Goal: Use online tool/utility: Utilize a website feature to perform a specific function

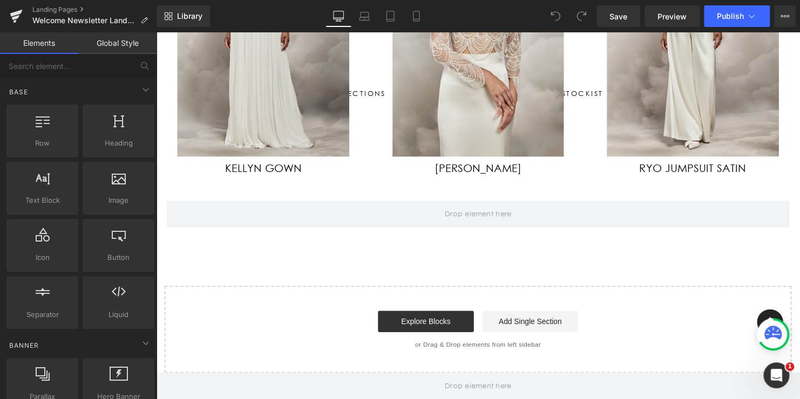
scroll to position [561, 0]
click at [156, 32] on div at bounding box center [156, 32] width 0 height 0
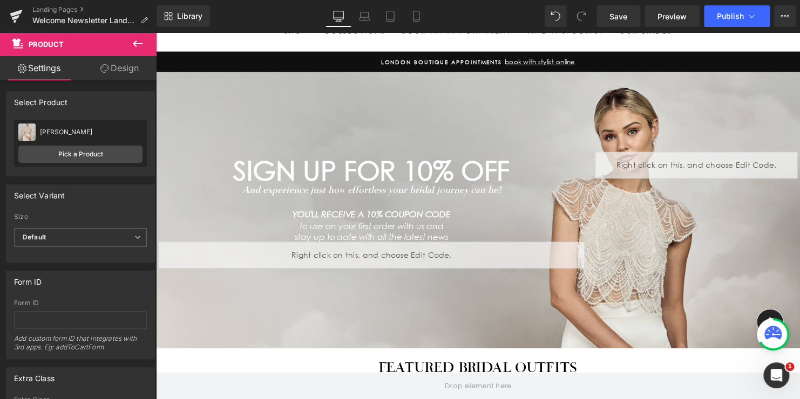
scroll to position [0, 0]
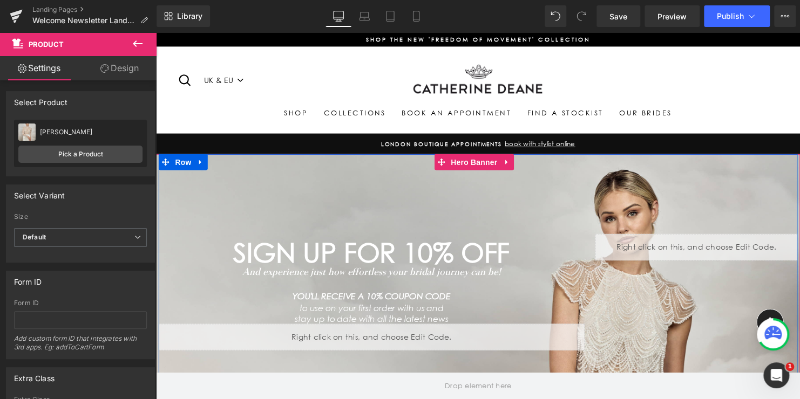
click at [361, 175] on div "SIGN UP FOR 10% OFF Heading And experience just how effortless your bridal jour…" at bounding box center [483, 296] width 648 height 280
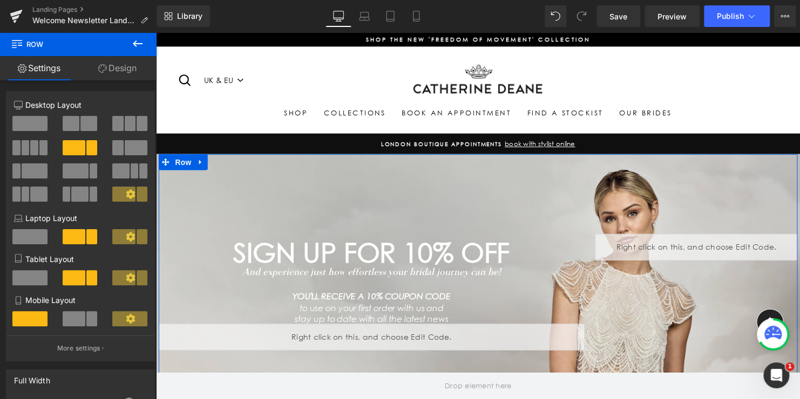
click at [111, 71] on link "Design" at bounding box center [117, 68] width 78 height 24
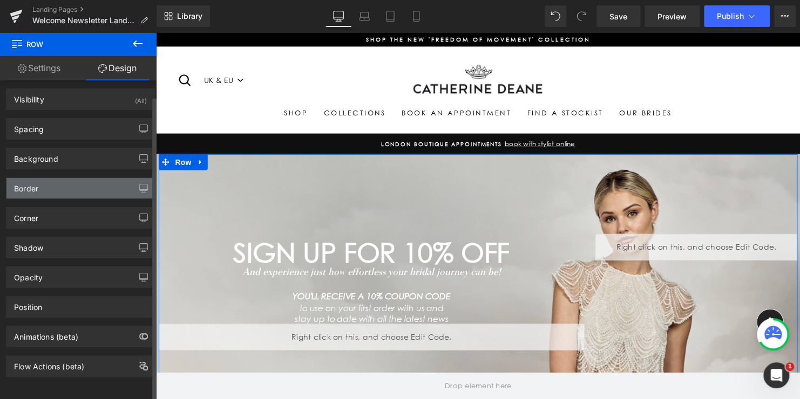
scroll to position [9, 0]
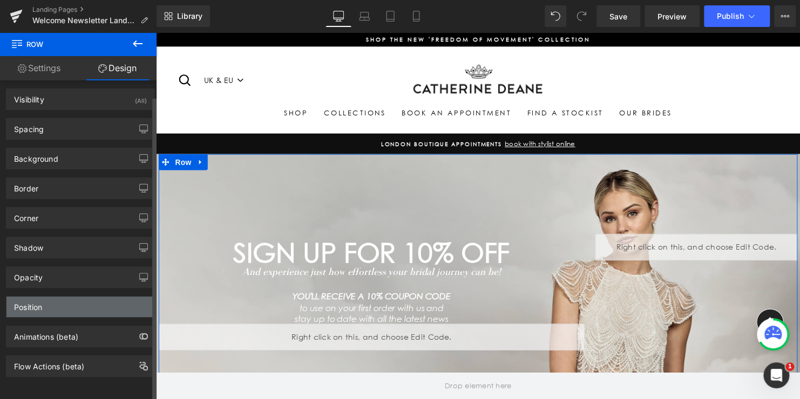
click at [52, 304] on div "Position" at bounding box center [80, 307] width 148 height 21
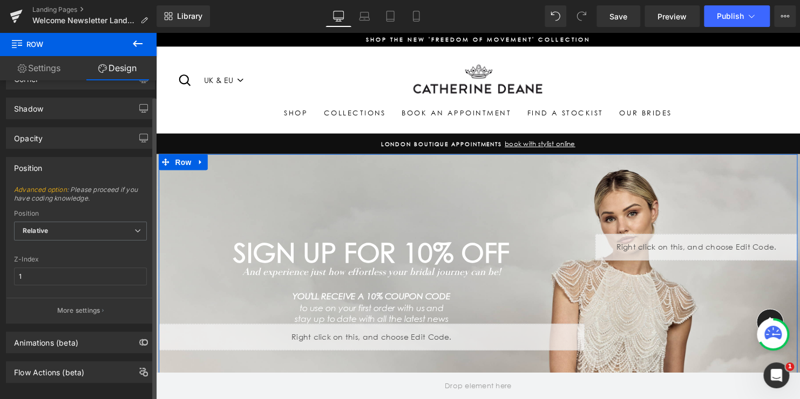
scroll to position [153, 0]
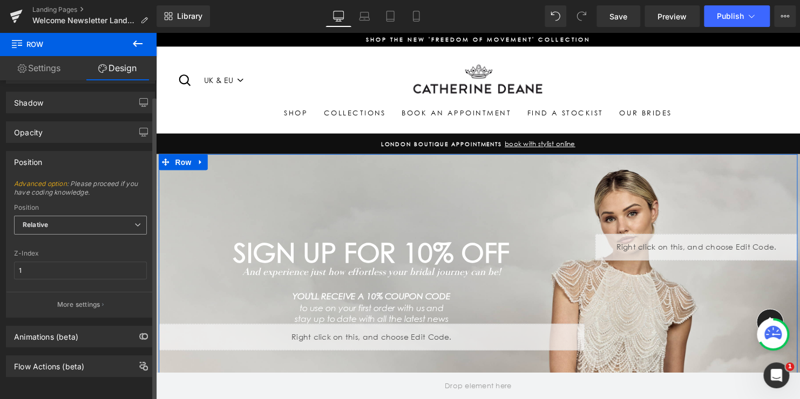
click at [86, 216] on span "Relative" at bounding box center [80, 225] width 133 height 19
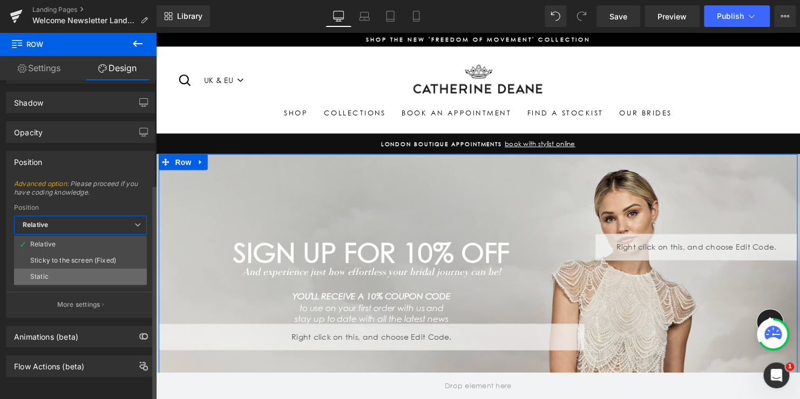
click at [64, 269] on li "Static" at bounding box center [80, 277] width 133 height 16
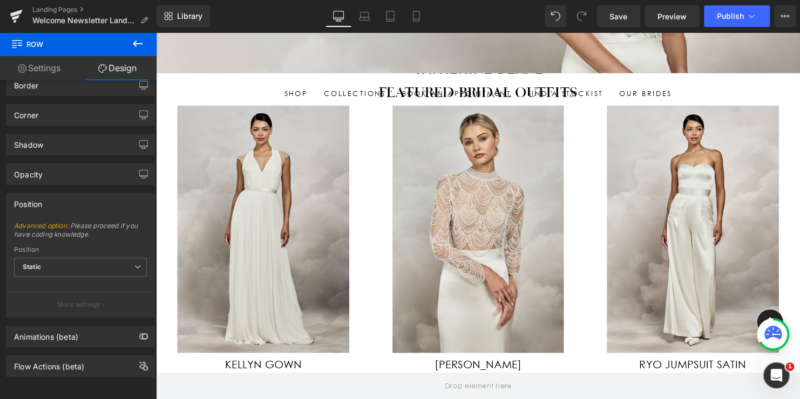
scroll to position [378, 0]
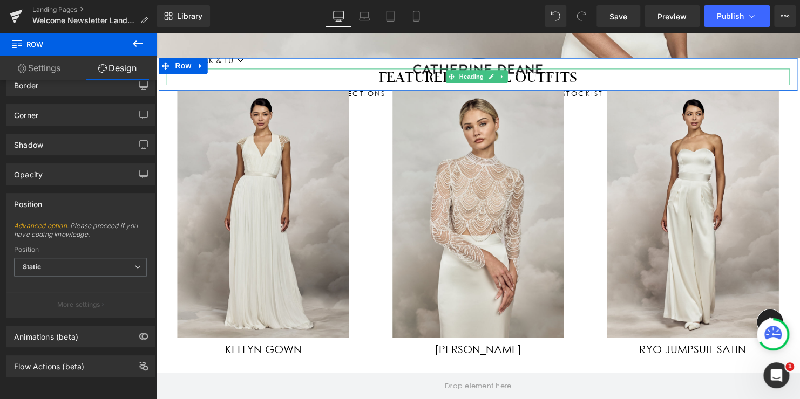
click at [345, 74] on h1 "Featured bridal outfits" at bounding box center [482, 77] width 631 height 17
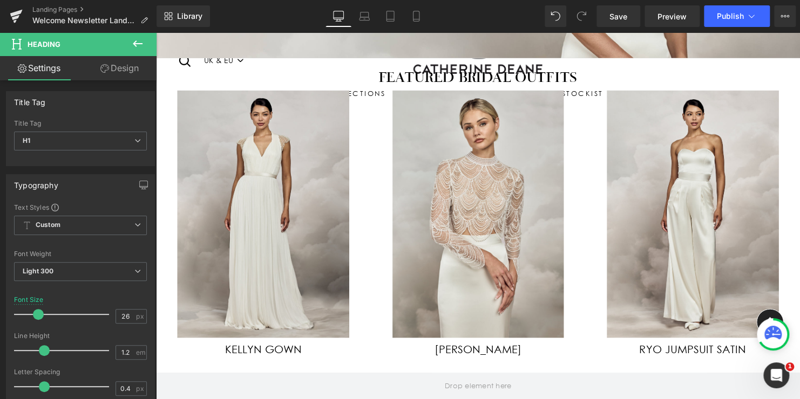
click at [125, 72] on link "Design" at bounding box center [119, 68] width 78 height 24
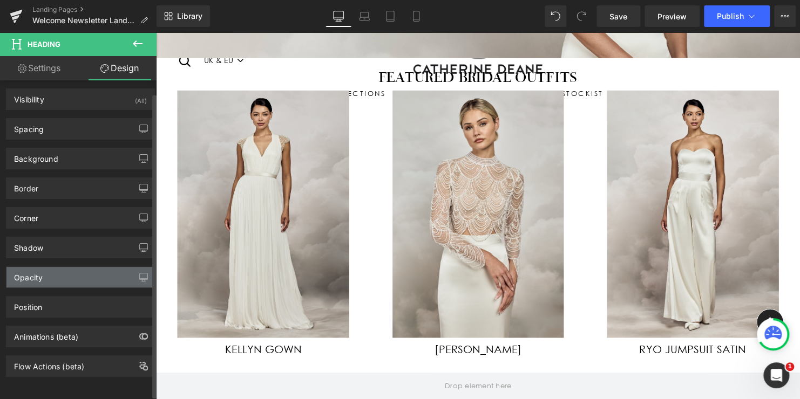
scroll to position [9, 0]
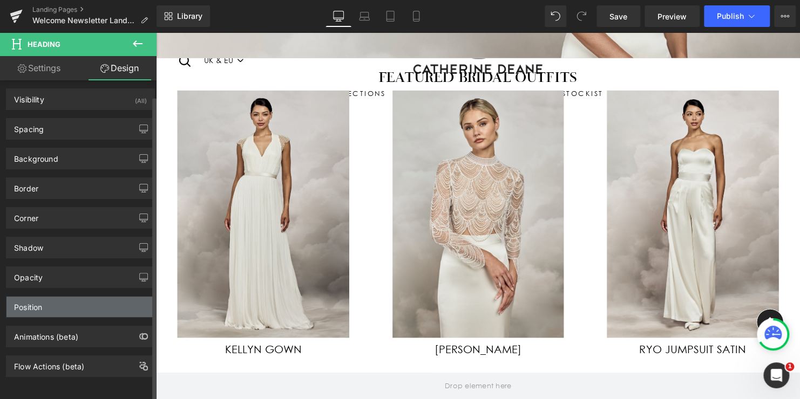
click at [44, 299] on div "Position" at bounding box center [80, 307] width 148 height 21
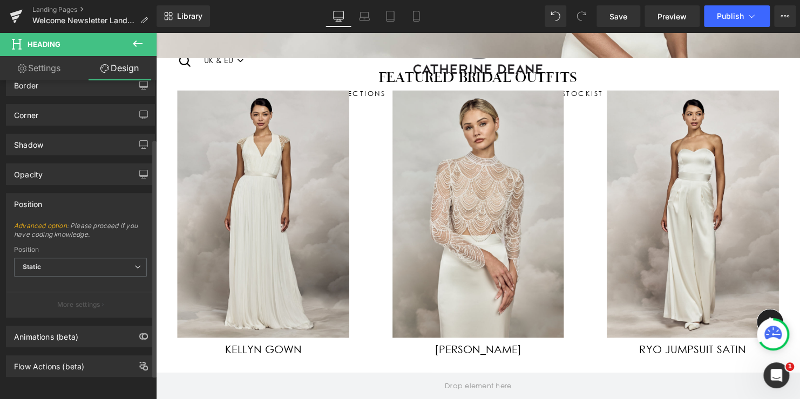
scroll to position [111, 0]
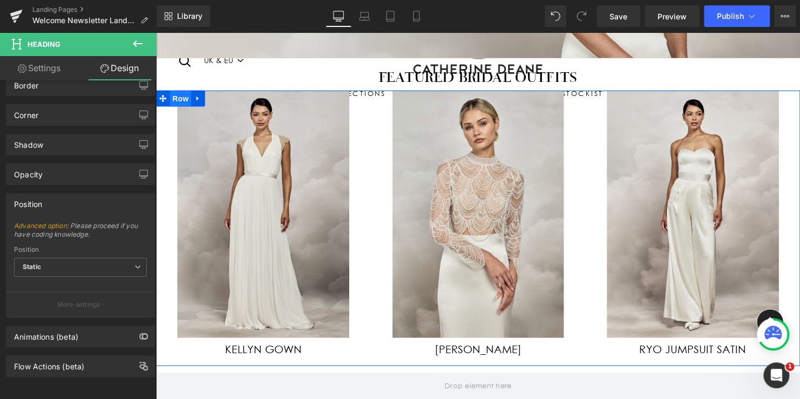
click at [171, 98] on span "Row" at bounding box center [181, 99] width 22 height 16
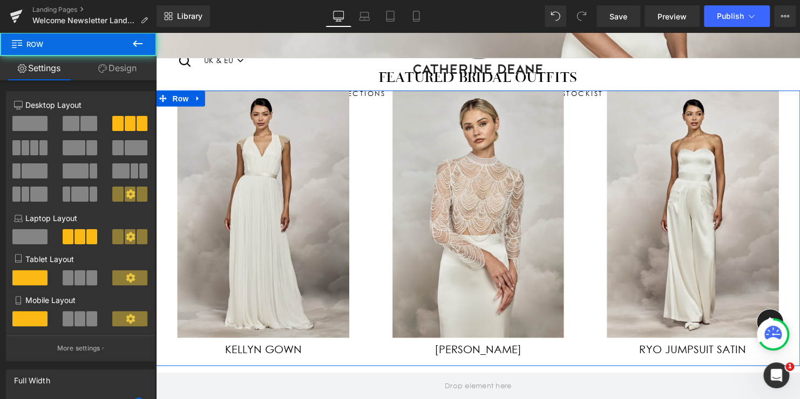
click at [125, 66] on link "Design" at bounding box center [117, 68] width 78 height 24
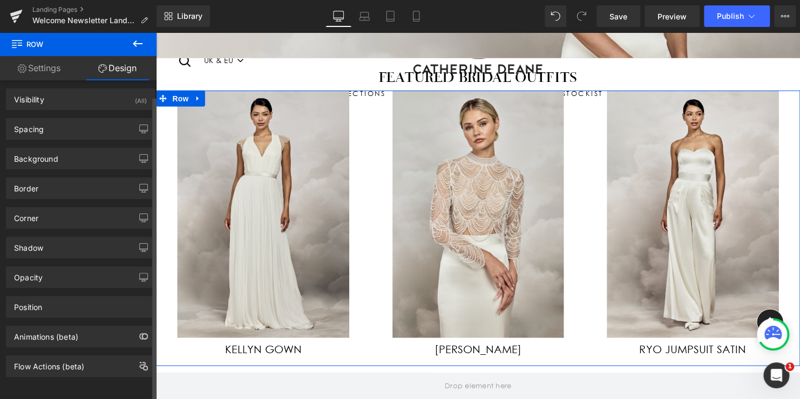
scroll to position [9, 0]
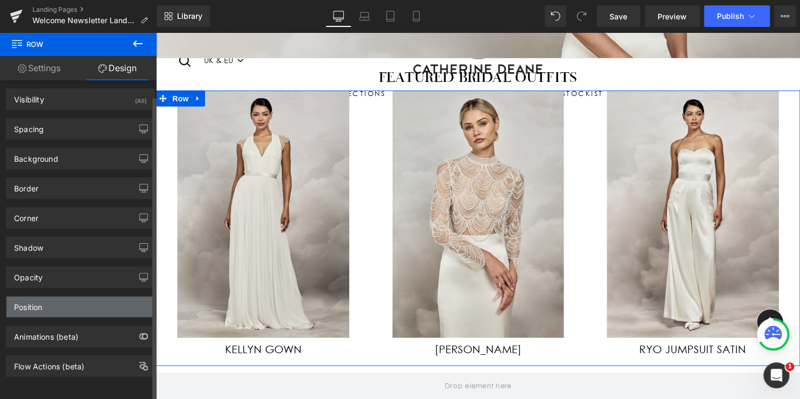
click at [45, 297] on div "Position" at bounding box center [80, 307] width 148 height 21
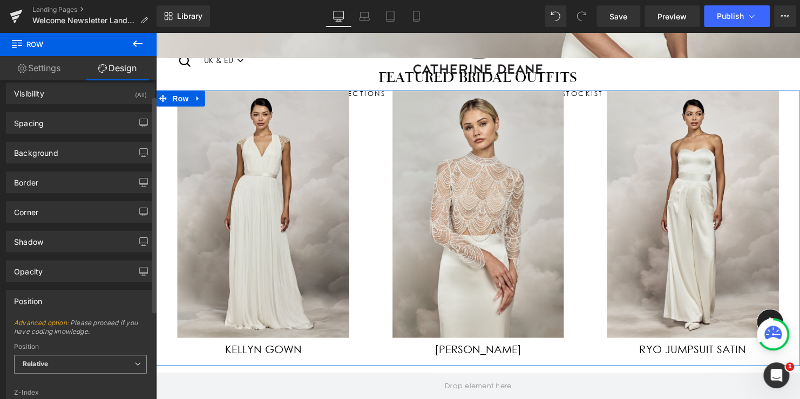
scroll to position [117, 0]
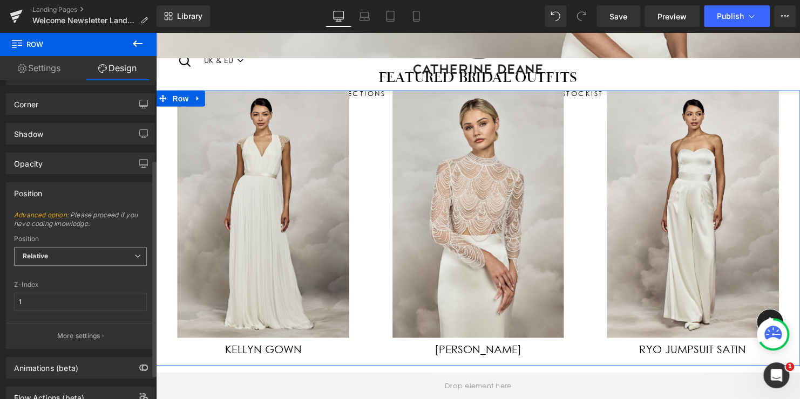
click at [52, 261] on span "Relative" at bounding box center [80, 256] width 133 height 19
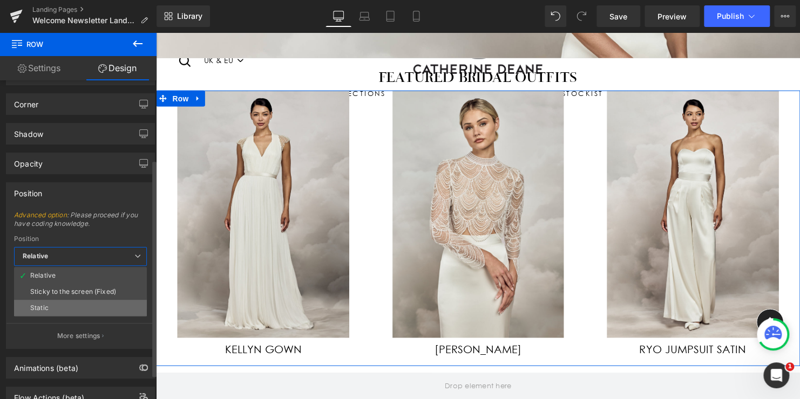
click at [46, 304] on div "Static" at bounding box center [39, 308] width 18 height 8
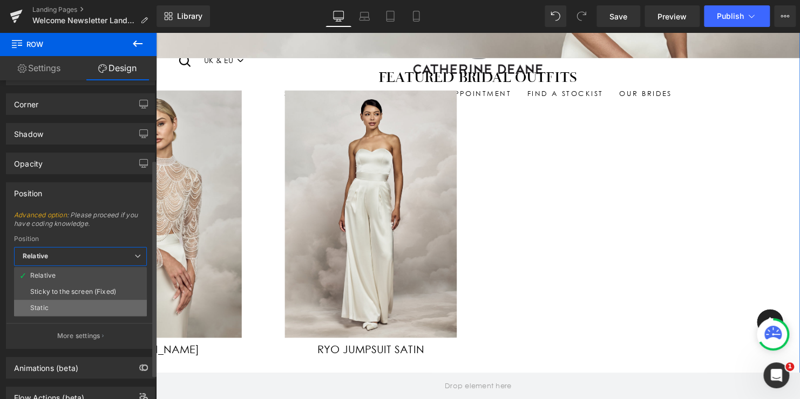
scroll to position [111, 0]
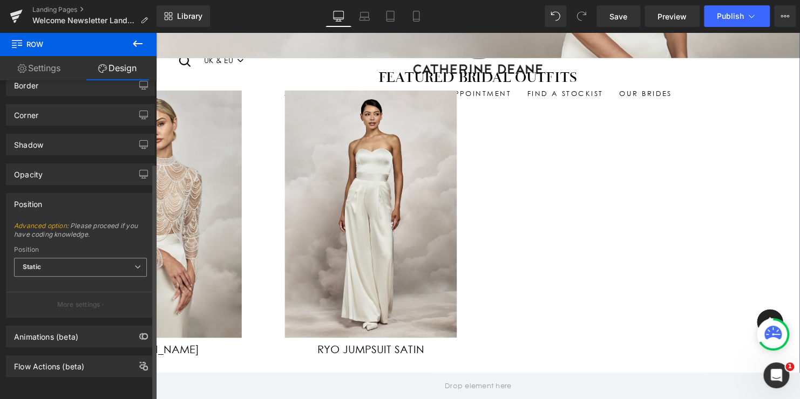
click at [85, 258] on span "Static" at bounding box center [80, 267] width 133 height 19
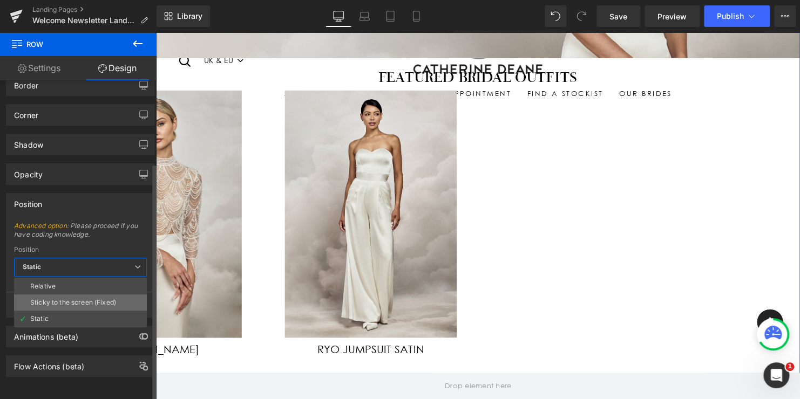
click at [71, 299] on div "Sticky to the screen (Fixed)" at bounding box center [73, 303] width 86 height 8
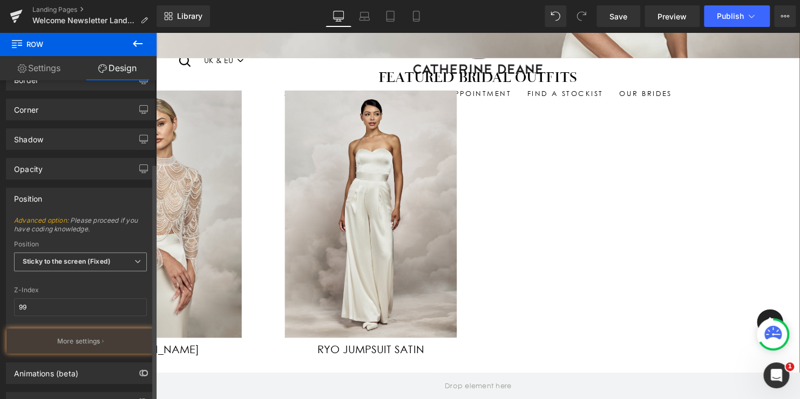
scroll to position [117, 0]
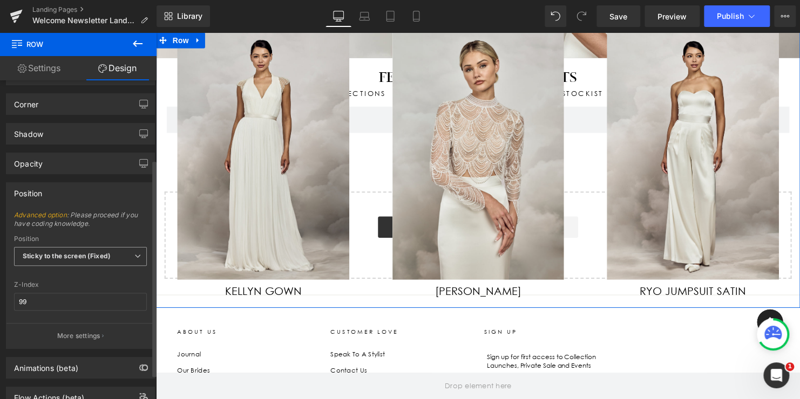
click at [89, 254] on b "Sticky to the screen (Fixed)" at bounding box center [67, 256] width 88 height 8
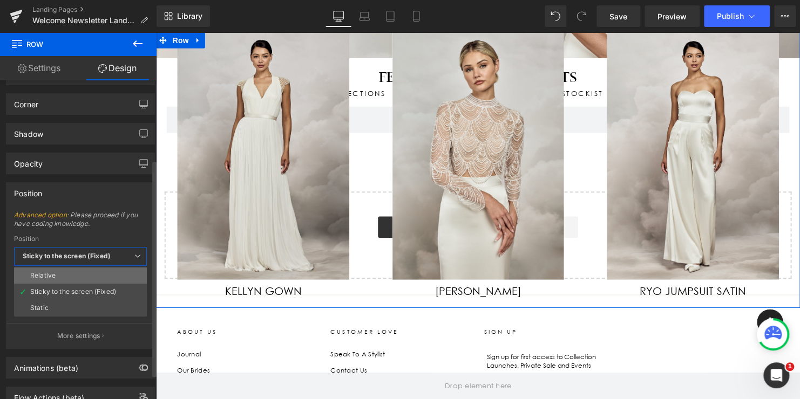
click at [74, 278] on li "Relative" at bounding box center [80, 276] width 133 height 16
type input "1"
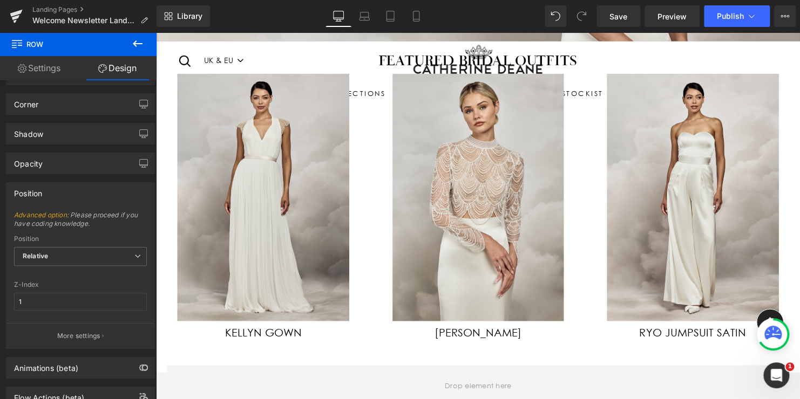
scroll to position [378, 0]
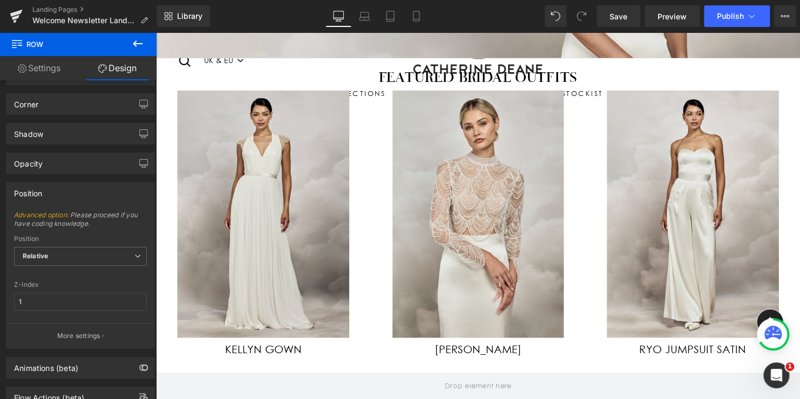
click at [367, 285] on div "Sale Off (P) Image Kellyn Gown (P) Title Product" at bounding box center [264, 228] width 217 height 274
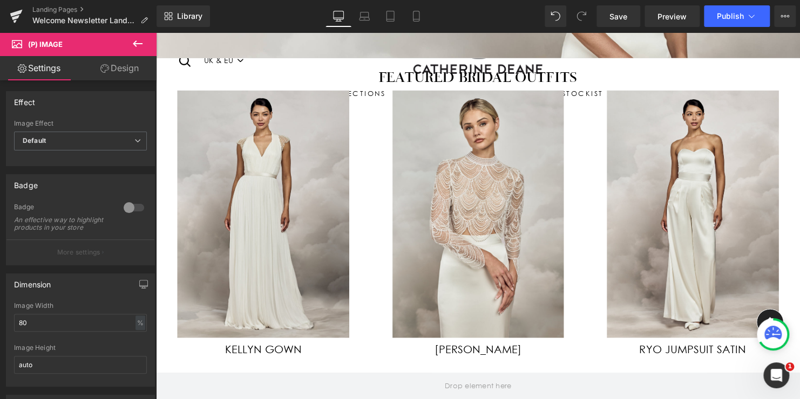
click at [124, 75] on link "Design" at bounding box center [119, 68] width 78 height 24
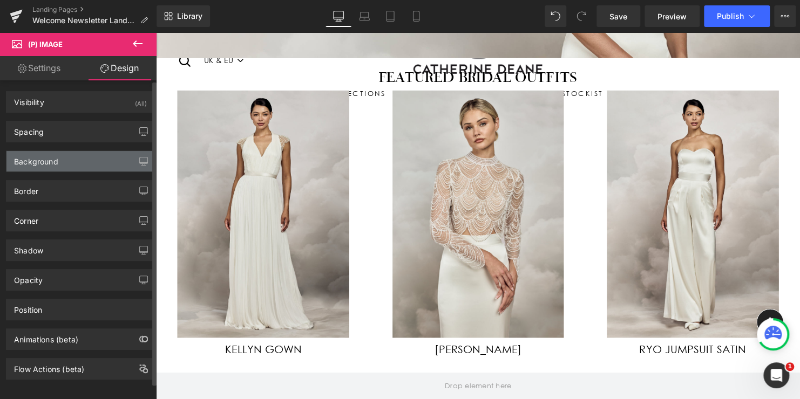
click at [55, 163] on div "Background" at bounding box center [36, 158] width 44 height 15
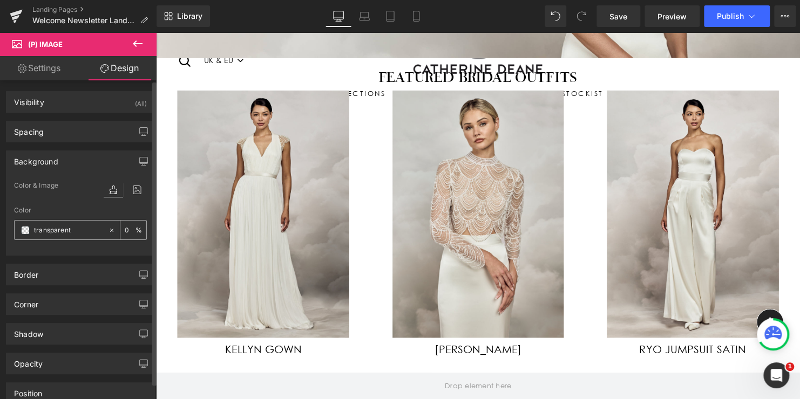
click at [46, 229] on input "transparent" at bounding box center [68, 230] width 69 height 12
click at [25, 229] on span at bounding box center [25, 230] width 9 height 9
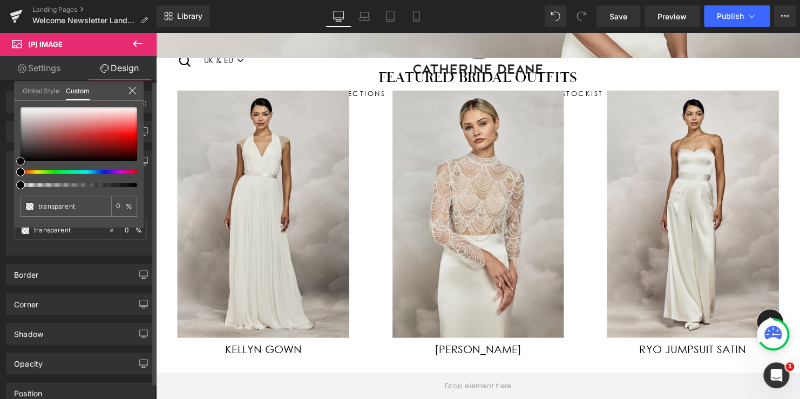
type input "#020202"
type input "100"
type input "#020202"
type input "100"
type input "#3d3d3d"
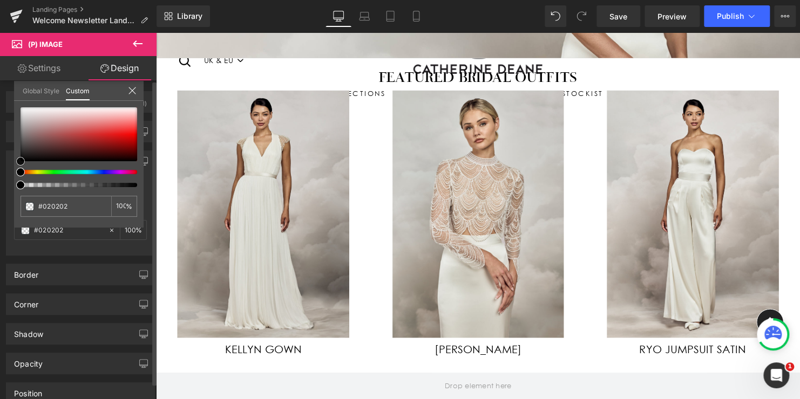
type input "#3d3d3d"
type input "#828282"
type input "#adadad"
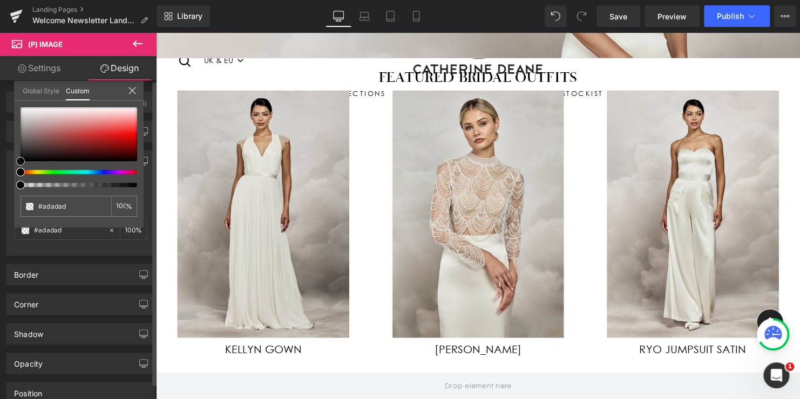
type input "#c1c1c1"
type input "#d3d3d3"
type input "#e8e8e8"
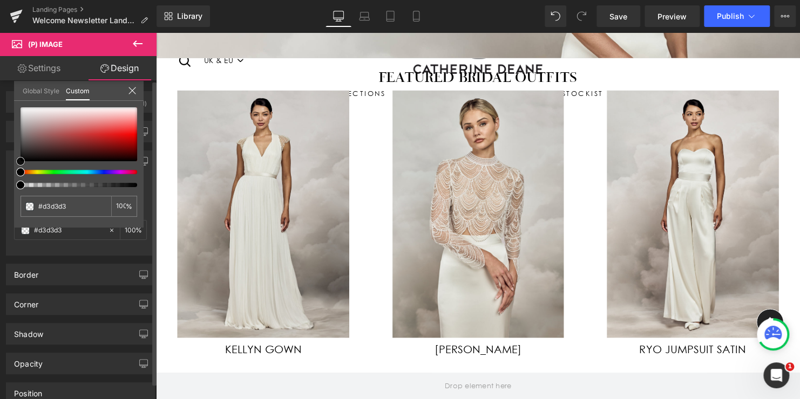
type input "#e8e8e8"
type input "#f4f4f4"
type input "#ffffff"
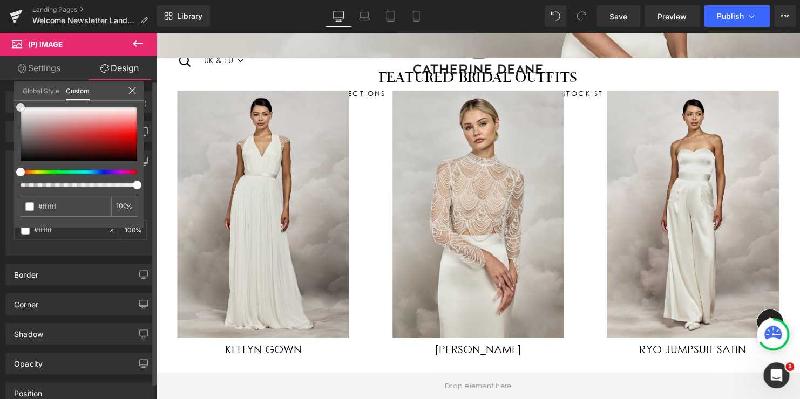
drag, startPoint x: 20, startPoint y: 160, endPoint x: 20, endPoint y: 99, distance: 60.4
click at [20, 99] on div "Global Style Custom Setup Global Style #ffffff 100 %" at bounding box center [79, 97] width 130 height 33
click at [368, 85] on body "<span class=money>£{{amount_no_decimals}}</span> Skip to content Close menu Sho…" at bounding box center [482, 282] width 653 height 1255
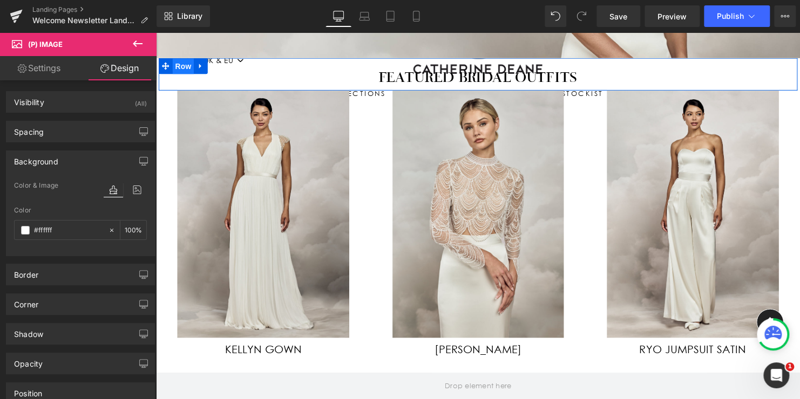
click at [181, 66] on span "Row" at bounding box center [184, 67] width 22 height 16
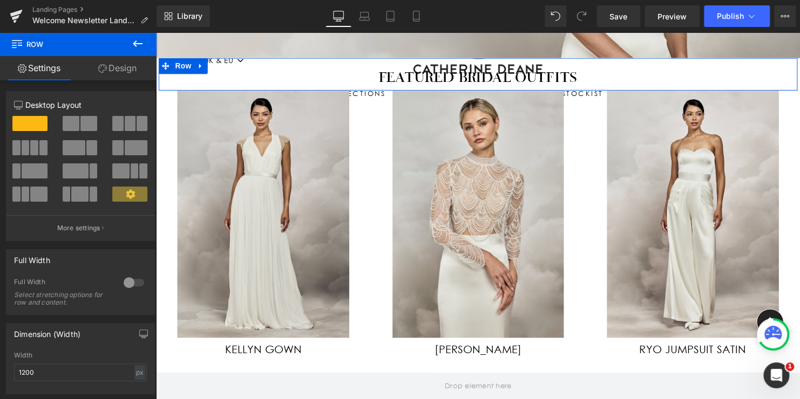
click at [117, 67] on link "Design" at bounding box center [117, 68] width 78 height 24
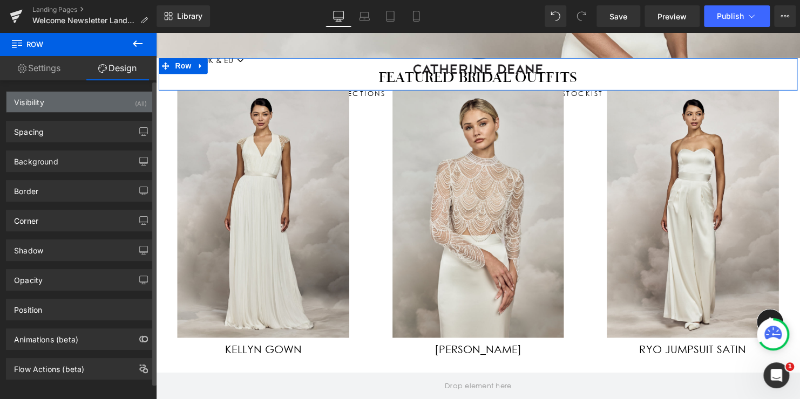
type input "transparent"
type input "0"
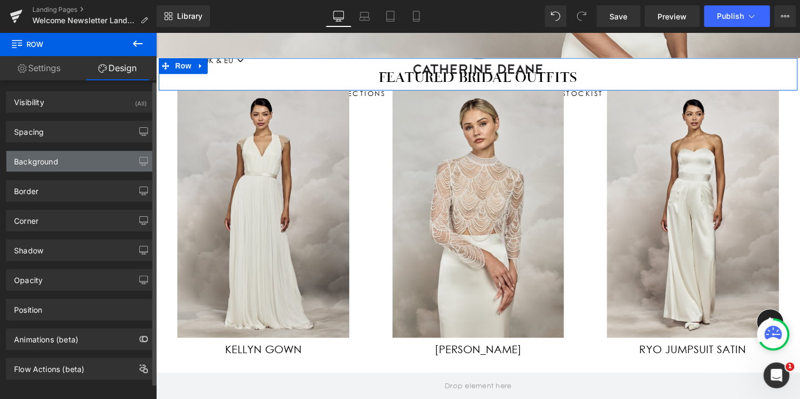
click at [44, 159] on div "Background" at bounding box center [36, 158] width 44 height 15
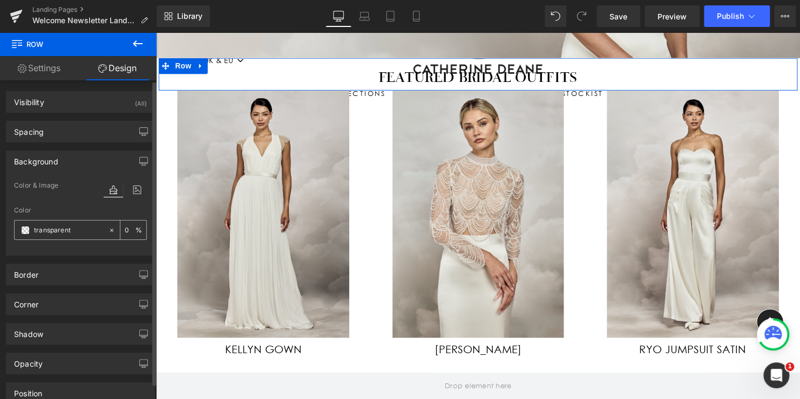
click at [27, 228] on span at bounding box center [25, 230] width 9 height 9
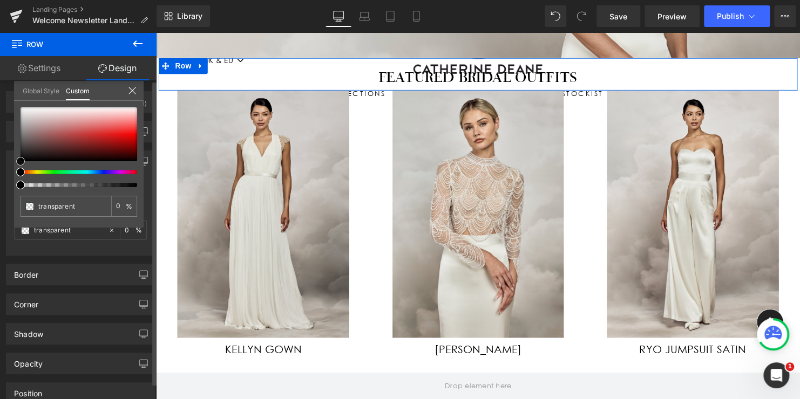
type input "#050505"
type input "100"
type input "#050505"
type input "100"
type input "#2b2b2b"
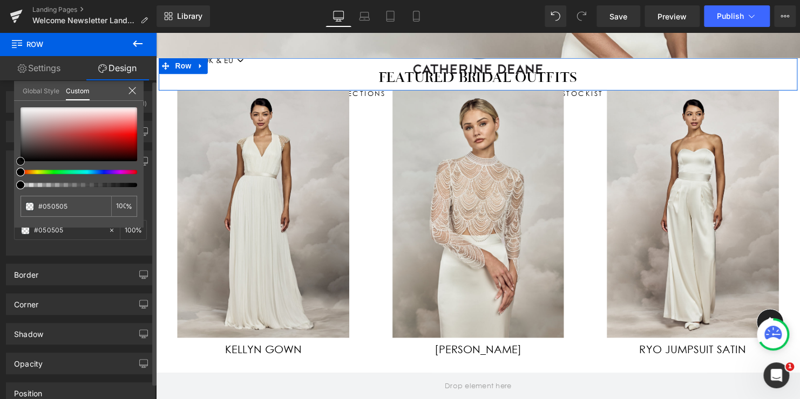
type input "#2b2b2b"
type input "#5e5e5e"
type input "#969696"
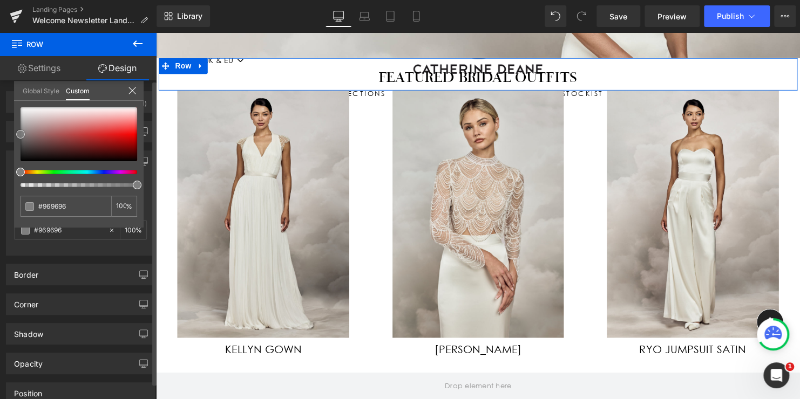
type input "#c6c6c6"
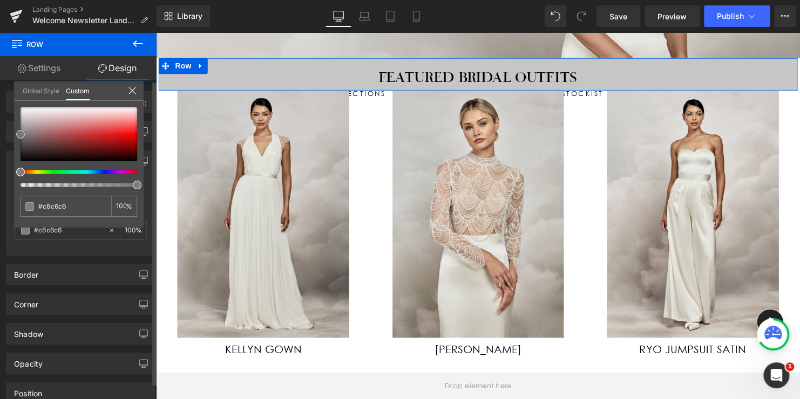
type input "#d8d8d8"
type input "#e5e5e5"
type input "#efefef"
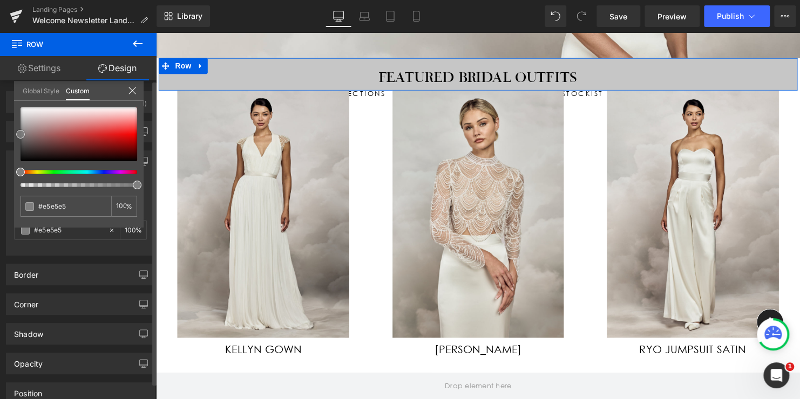
type input "#efefef"
type input "#f9f9f9"
type input "#ffffff"
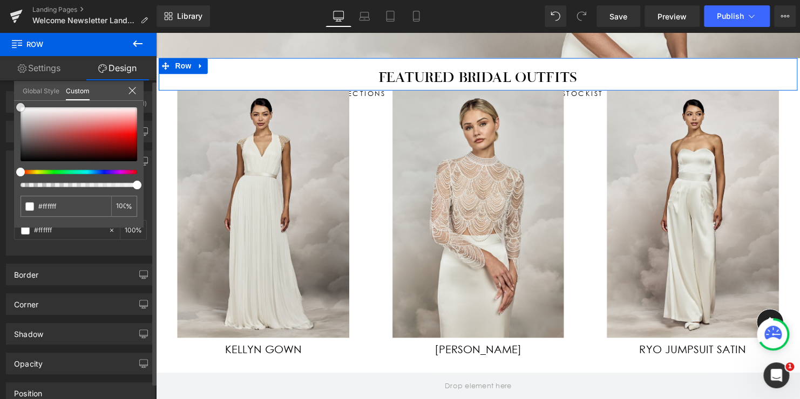
drag, startPoint x: 21, startPoint y: 132, endPoint x: 21, endPoint y: 96, distance: 35.6
click at [21, 96] on div "Global Style Custom Setup Global Style #ffffff 100 %" at bounding box center [79, 97] width 130 height 33
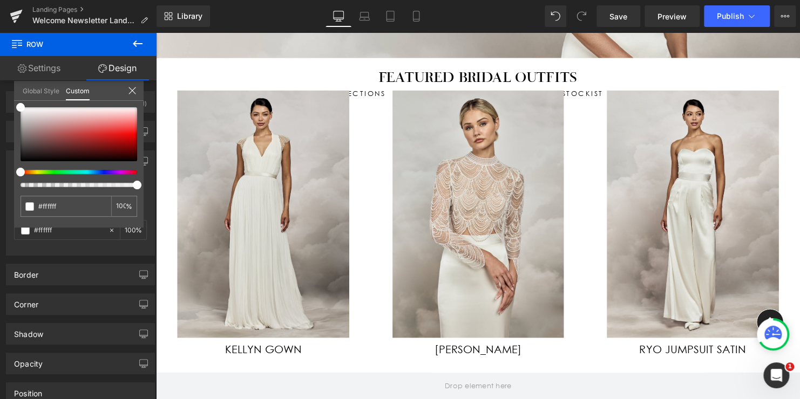
click at [272, 140] on body "<span class=money>£{{amount_no_decimals}}</span> Skip to content Close menu Sho…" at bounding box center [482, 282] width 653 height 1255
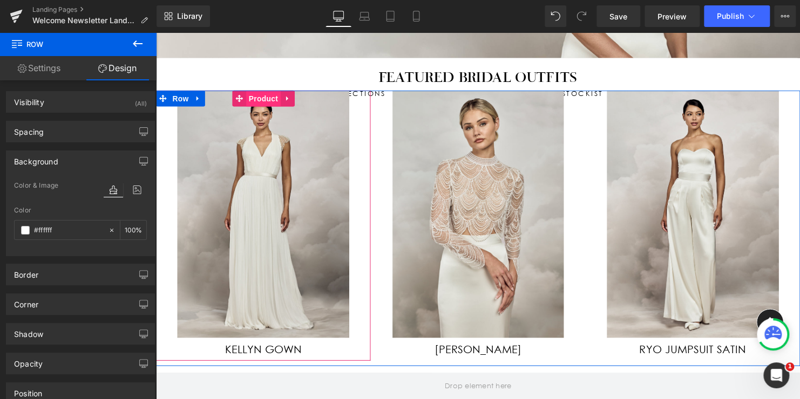
click at [261, 98] on span "Product" at bounding box center [264, 99] width 35 height 16
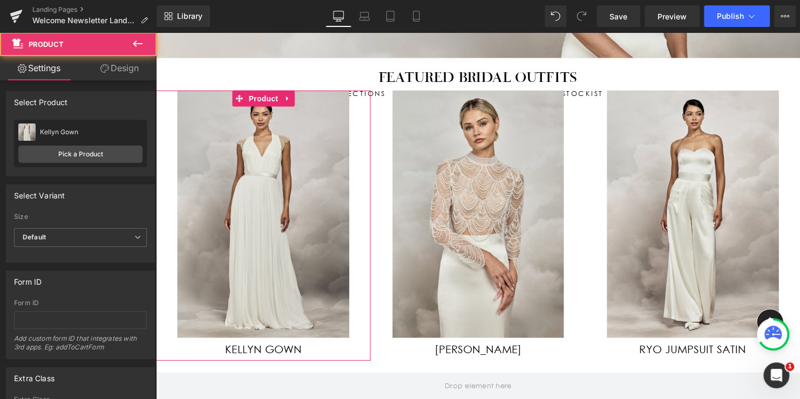
click at [124, 70] on link "Design" at bounding box center [119, 68] width 78 height 24
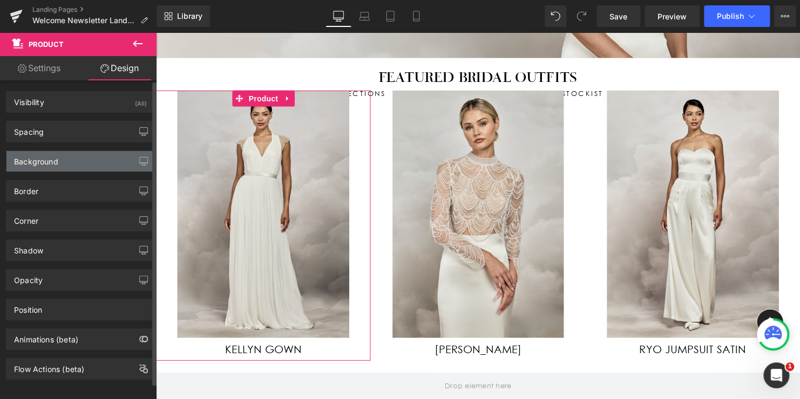
click at [74, 171] on div "Background" at bounding box center [80, 161] width 148 height 21
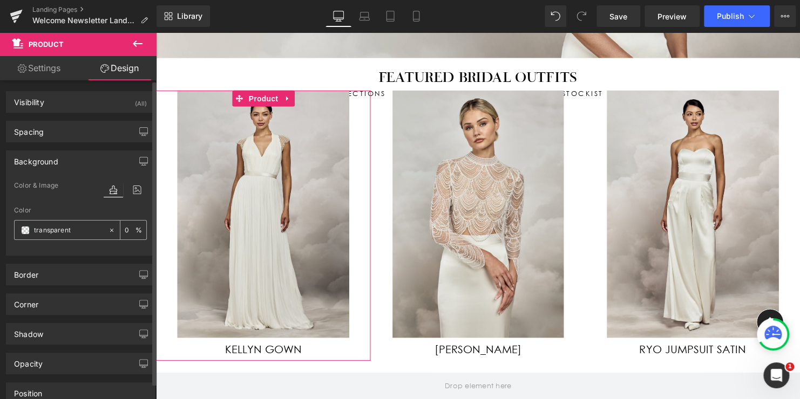
click at [58, 236] on div "transparent" at bounding box center [61, 230] width 93 height 19
click at [24, 229] on span at bounding box center [25, 230] width 9 height 9
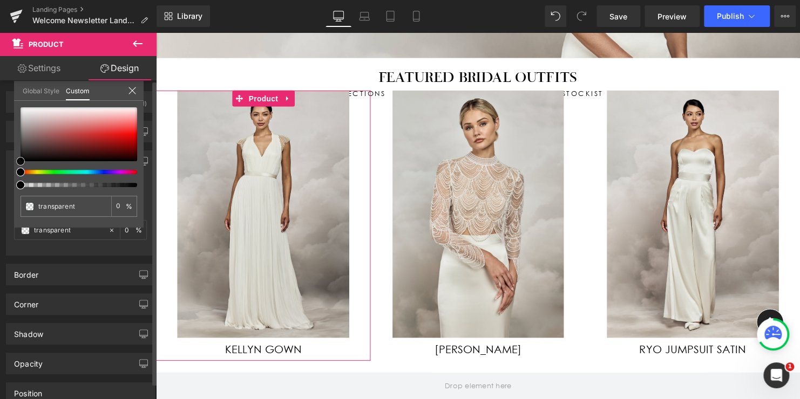
type input "#020202"
type input "100"
type input "#020202"
type input "100"
type input "#0f0f0f"
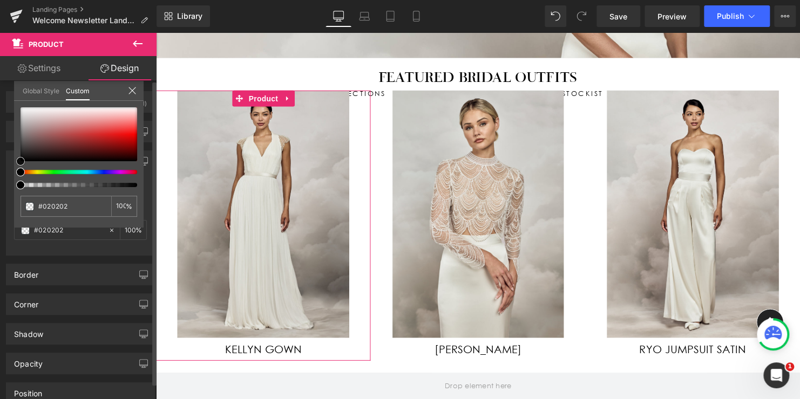
type input "#0f0f0f"
type input "#333333"
type input "#5c5555"
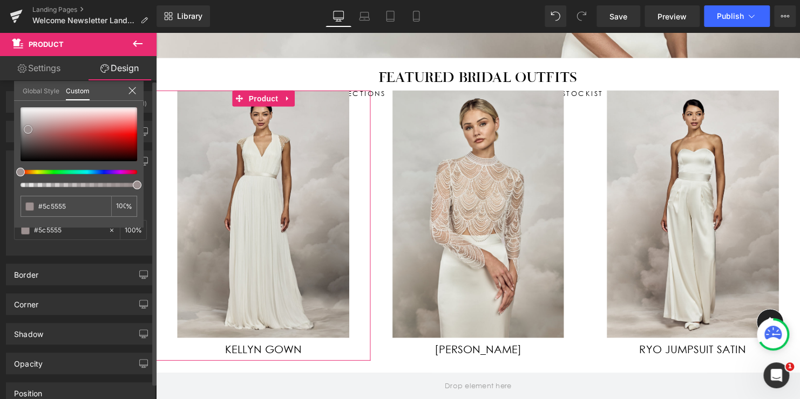
type input "#8b7d7d"
type input "#a99c9c"
type input "#c3baba"
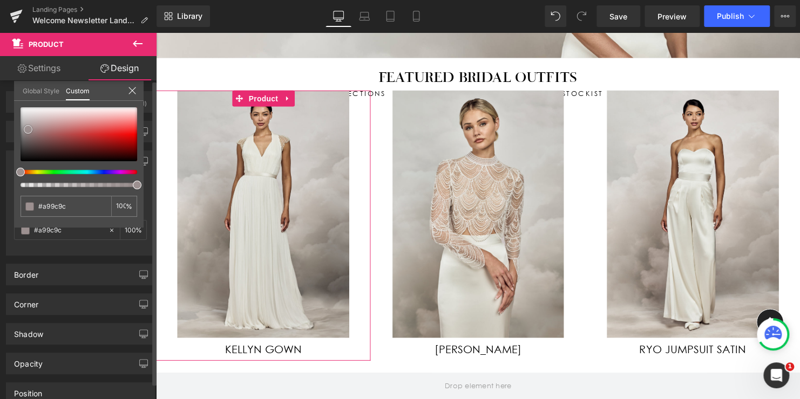
type input "#c3baba"
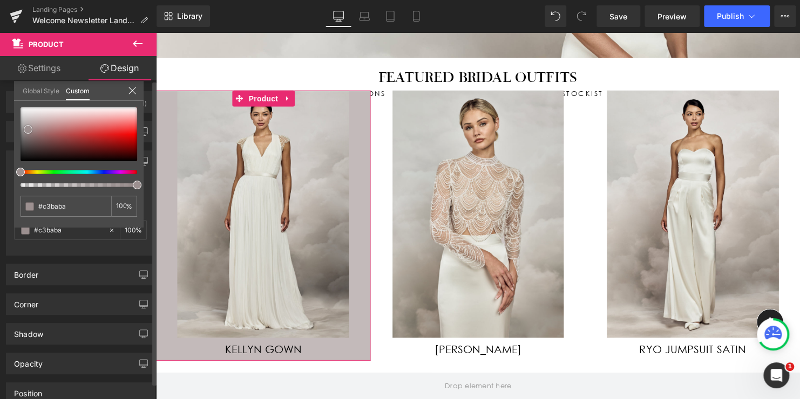
type input "#d1cbcb"
type input "#ded8d8"
type input "#eae5e5"
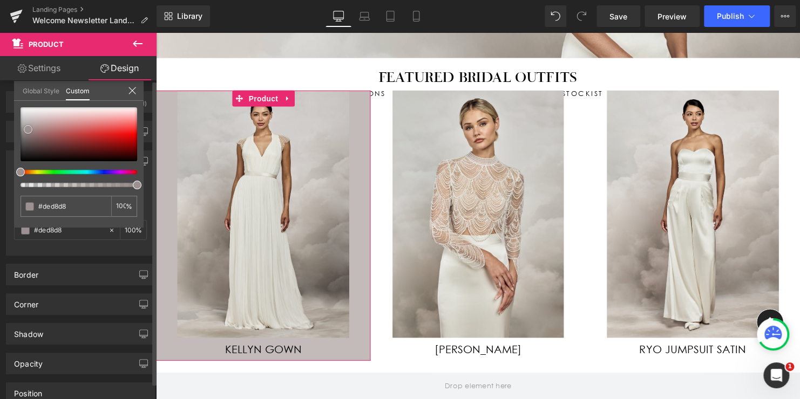
type input "#eae5e5"
type input "#f1eeee"
type input "#fcfcfc"
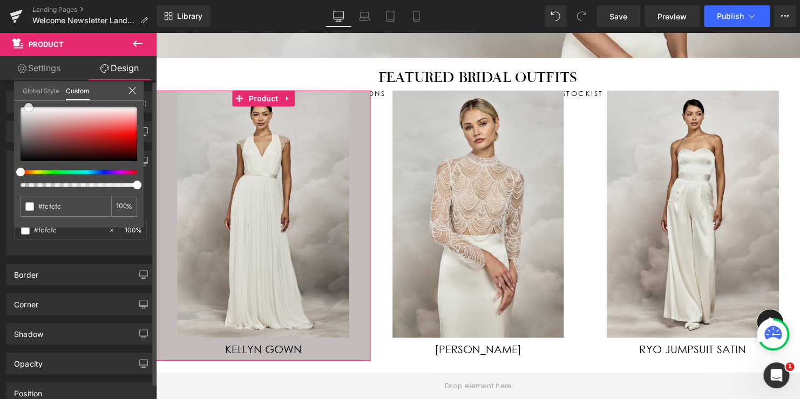
type input "#ffffff"
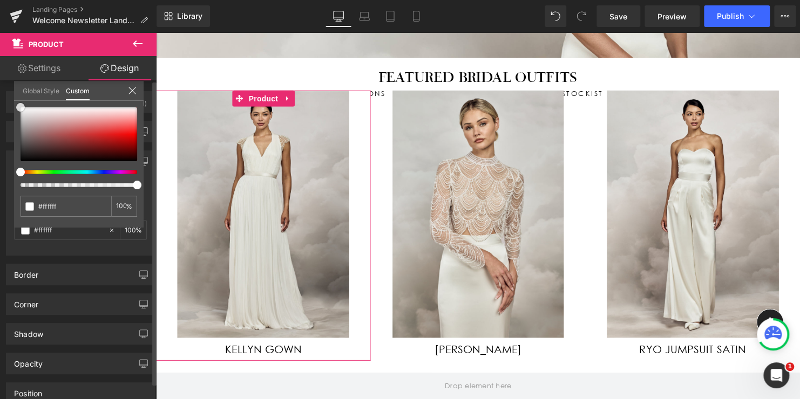
drag, startPoint x: 21, startPoint y: 153, endPoint x: 9, endPoint y: 96, distance: 58.4
click at [9, 142] on div "Background Color & Image color rgba(255, 255, 255, 1) Color #ffffff 100 % Image…" at bounding box center [80, 198] width 161 height 113
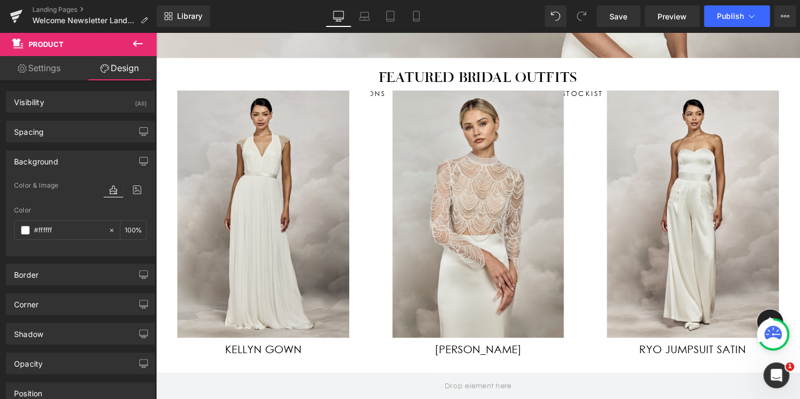
click at [485, 112] on body "<span class=money>£{{amount_no_decimals}}</span> Skip to content Close menu Sho…" at bounding box center [482, 282] width 653 height 1255
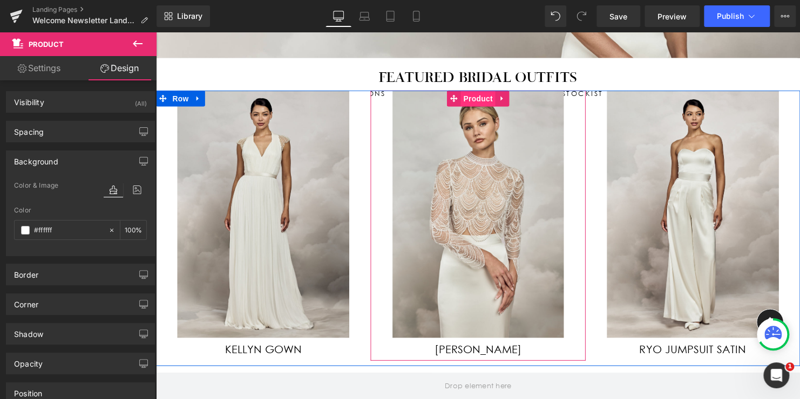
click at [479, 101] on span "Product" at bounding box center [482, 99] width 35 height 16
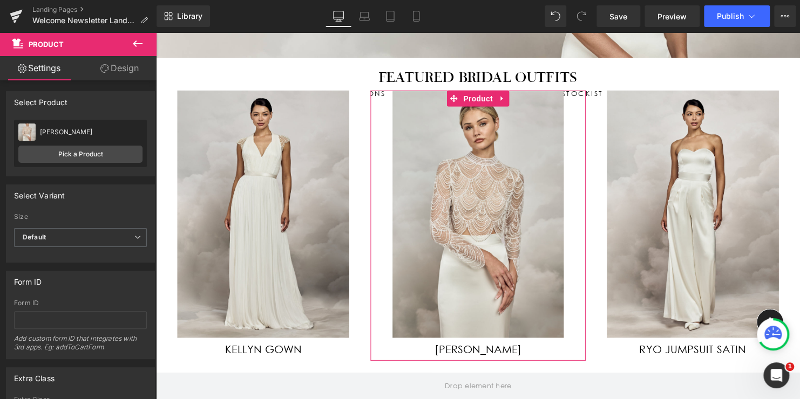
click at [117, 70] on link "Design" at bounding box center [119, 68] width 78 height 24
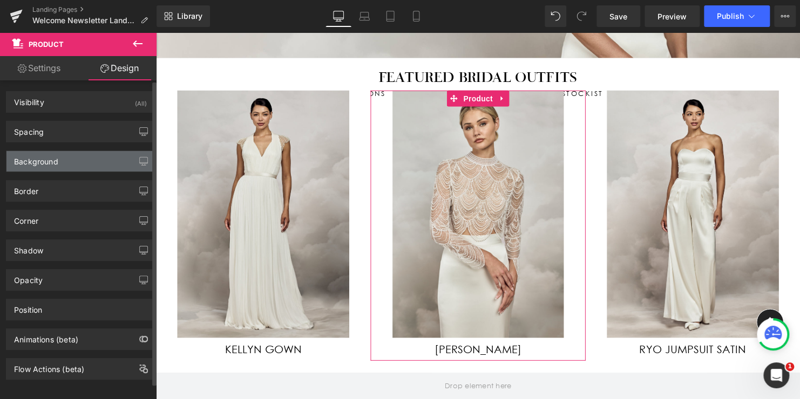
click at [39, 164] on div "Background" at bounding box center [36, 158] width 44 height 15
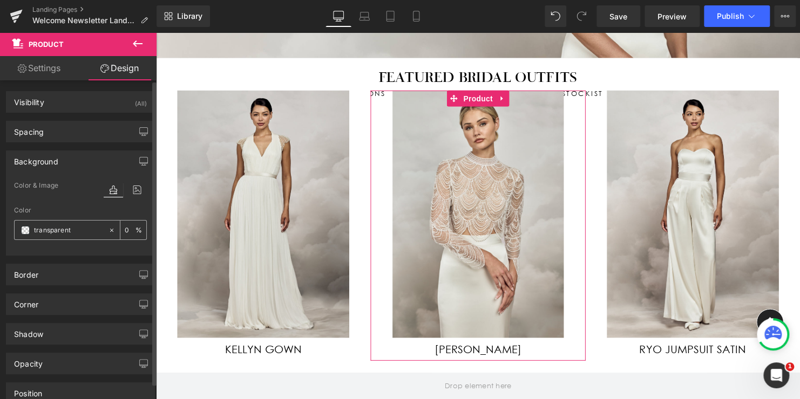
click at [26, 233] on span at bounding box center [25, 230] width 9 height 9
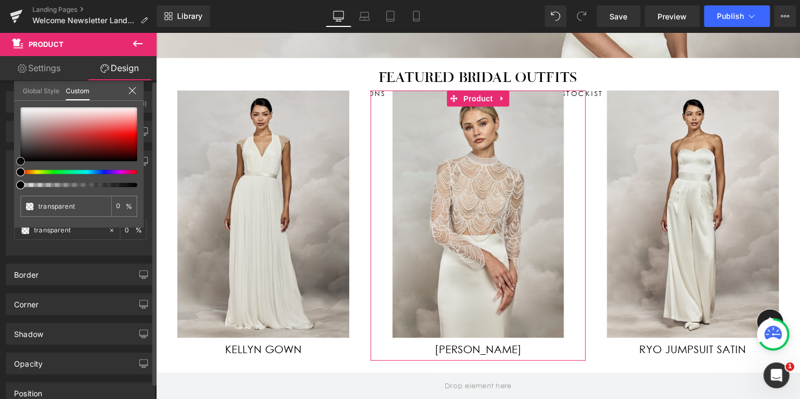
type input "#020202"
type input "100"
type input "#020202"
type input "100"
type input "#303030"
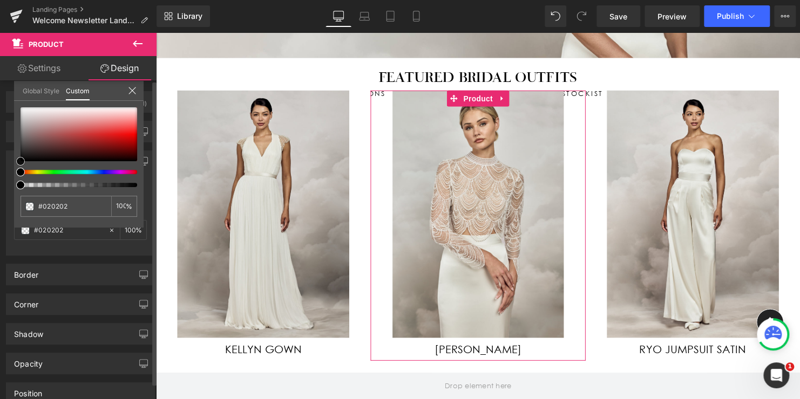
type input "#303030"
type input "#595959"
type input "#848484"
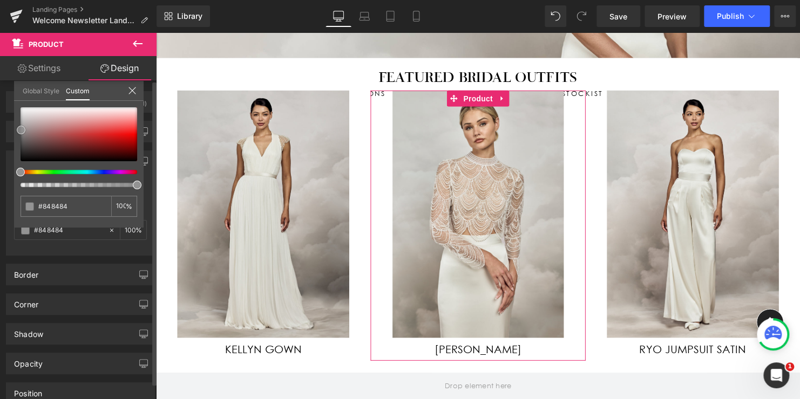
type input "#a0a0a0"
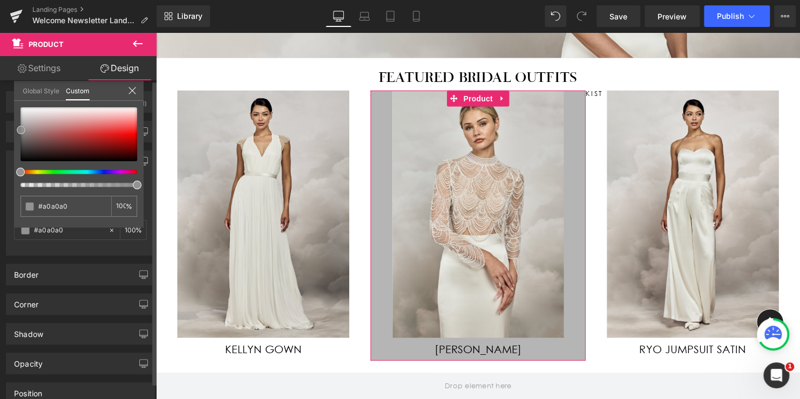
type input "#b5b5b5"
type input "#bcbcbc"
type input "#d1d1d1"
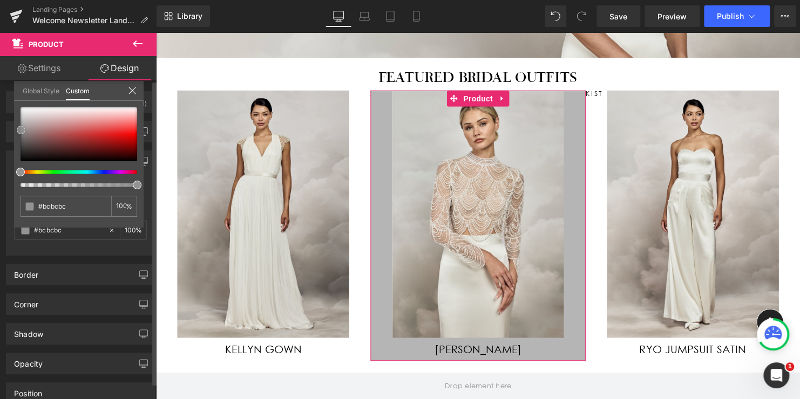
type input "#d1d1d1"
type input "#dbdbdb"
type input "#e5e5e5"
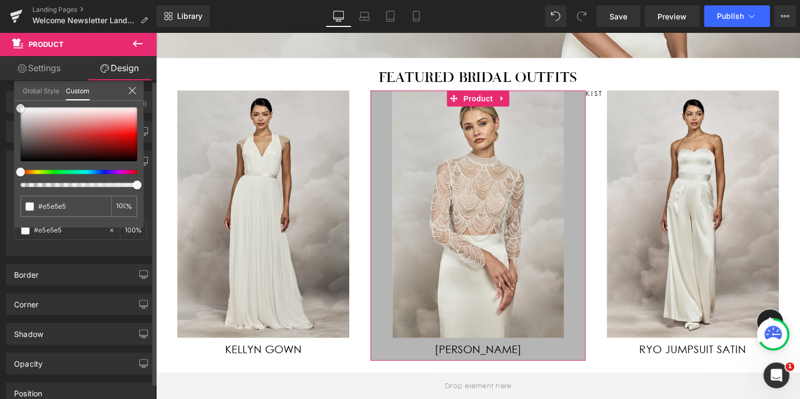
type input "#f2f2f2"
type input "#f9f9f9"
type input "#ffffff"
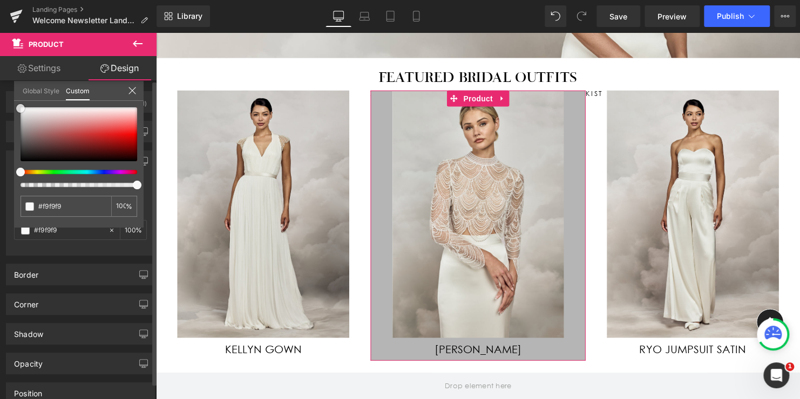
type input "#ffffff"
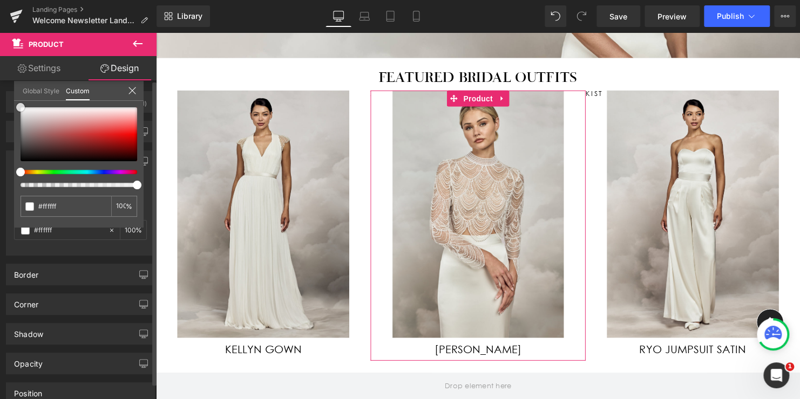
drag, startPoint x: 19, startPoint y: 155, endPoint x: 18, endPoint y: 99, distance: 56.1
click at [18, 99] on div "Global Style Custom Setup Global Style #ffffff 100 %" at bounding box center [79, 97] width 130 height 33
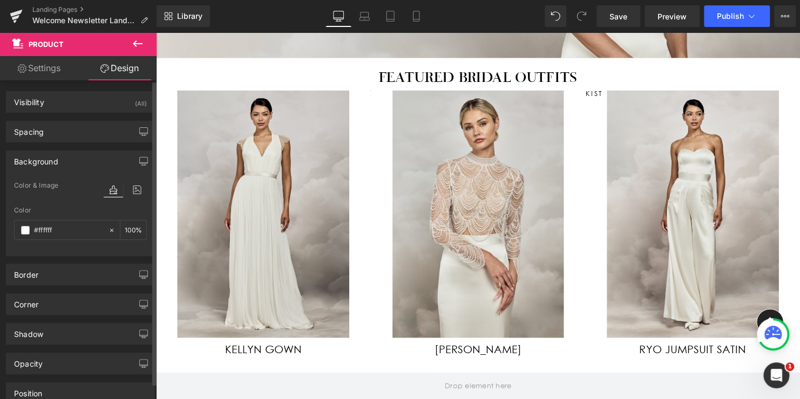
click at [682, 113] on body "<span class=money>£{{amount_no_decimals}}</span> Skip to content Close menu Sho…" at bounding box center [482, 282] width 653 height 1255
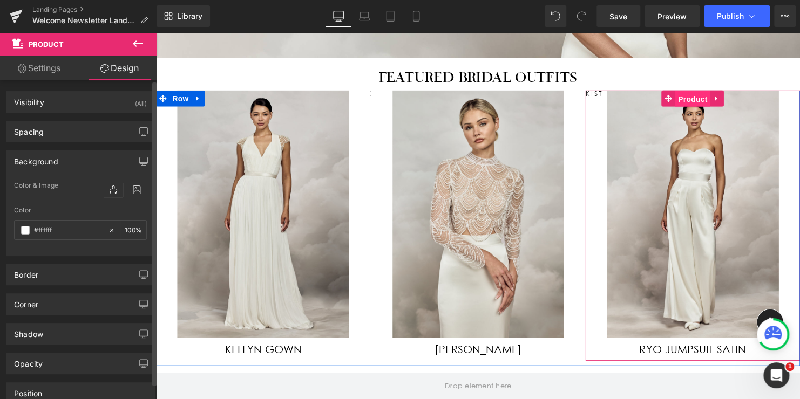
click at [697, 98] on span "Product" at bounding box center [700, 100] width 35 height 16
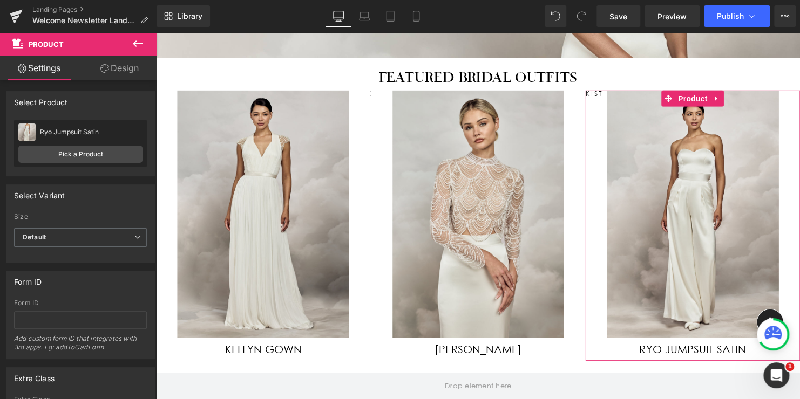
click at [124, 67] on link "Design" at bounding box center [119, 68] width 78 height 24
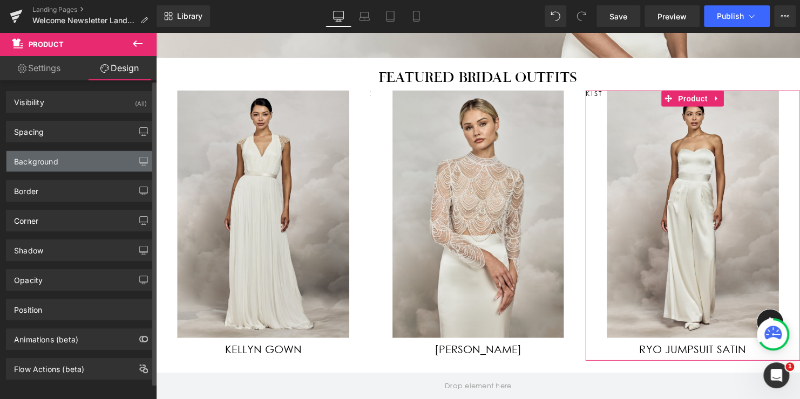
click at [43, 160] on div "Background" at bounding box center [36, 158] width 44 height 15
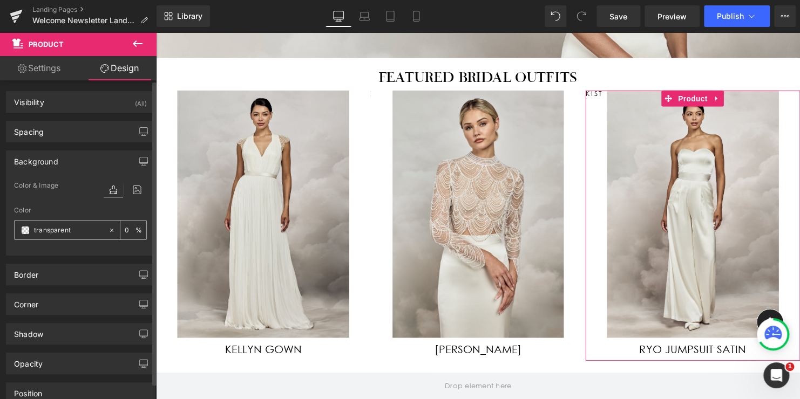
click at [25, 232] on span at bounding box center [25, 230] width 9 height 9
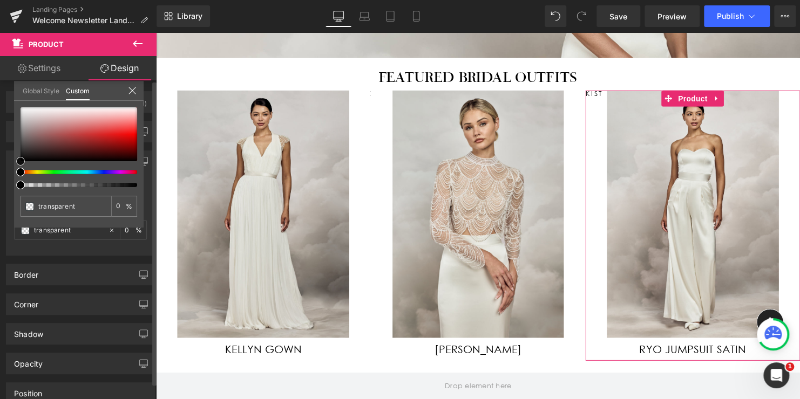
type input "#111111"
type input "100"
type input "#111111"
type input "100"
type input "#6b6b6b"
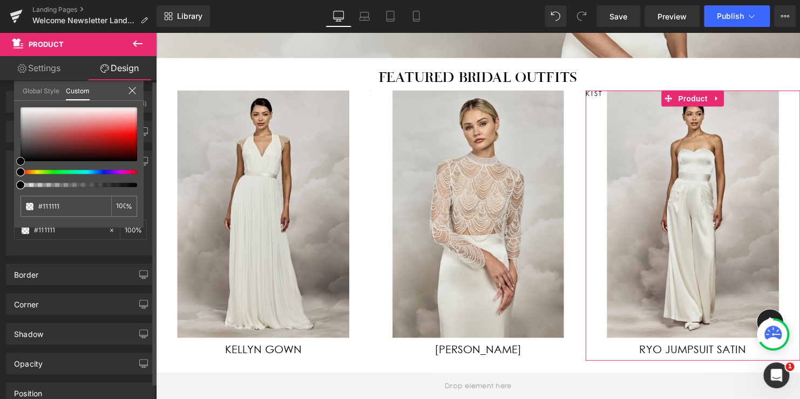
type input "#6b6b6b"
type input "#898989"
type input "#a0a0a0"
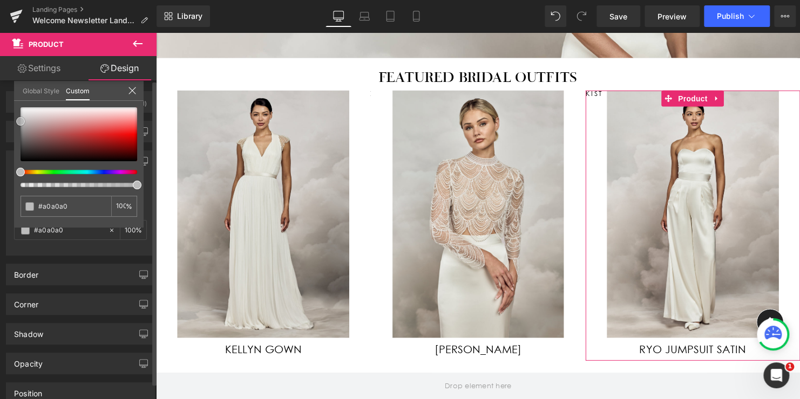
type input "#b2b2b2"
type input "#c1c1c1"
type input "#d1d1d1"
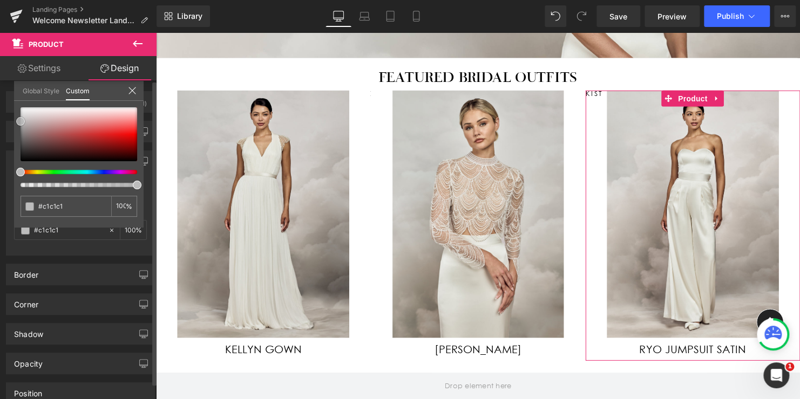
type input "#d1d1d1"
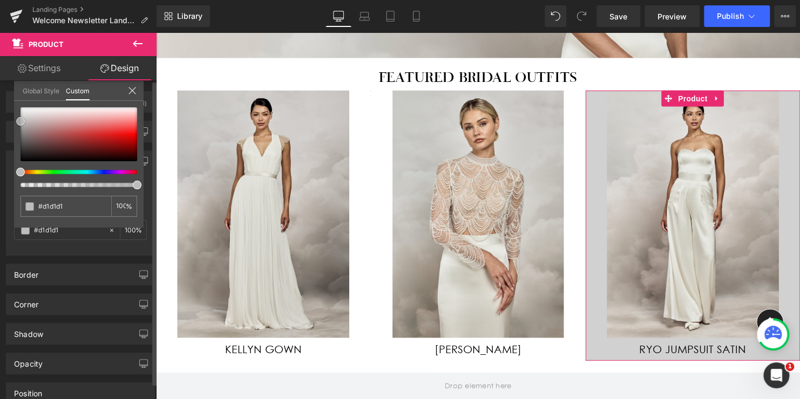
type input "#e2e2e2"
type input "#ededed"
type input "#f7f7f7"
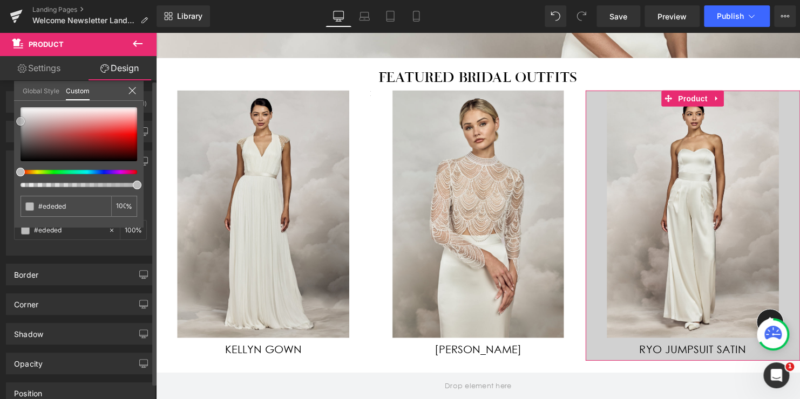
type input "#f7f7f7"
type input "#ffffff"
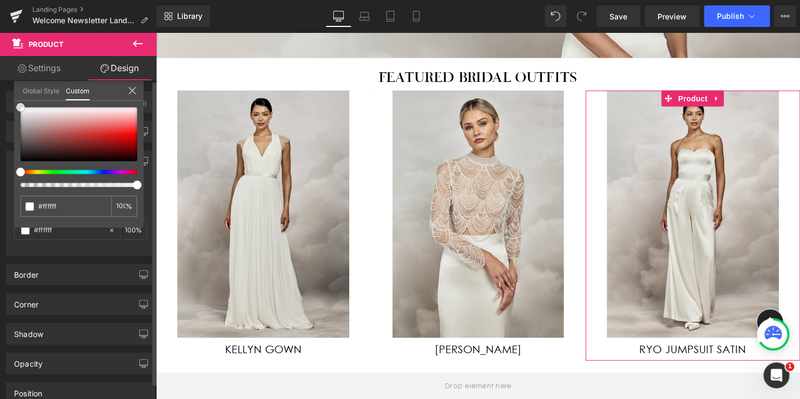
drag, startPoint x: 20, startPoint y: 156, endPoint x: 7, endPoint y: 91, distance: 67.1
click at [7, 142] on div "Background Color & Image color rgba(255, 255, 255, 1) Color #ffffff 100 % Image…" at bounding box center [80, 198] width 161 height 113
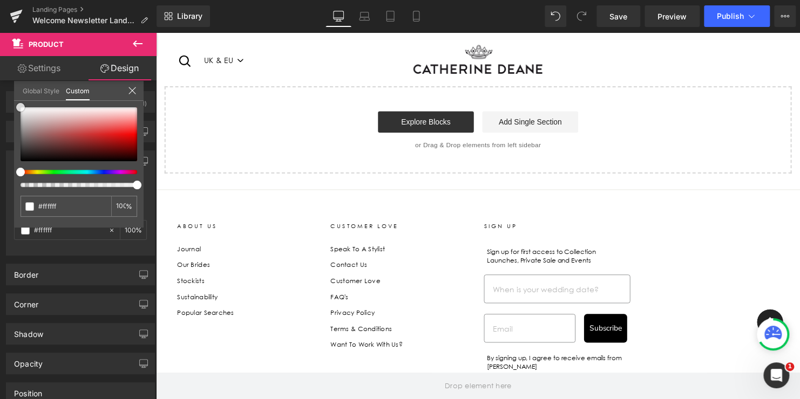
scroll to position [701, 0]
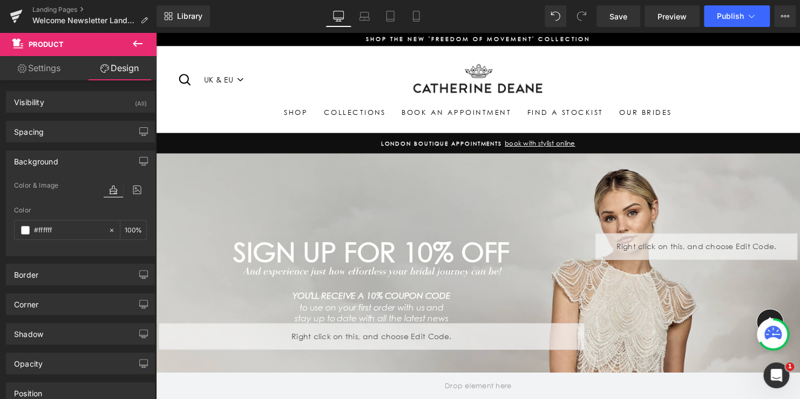
scroll to position [0, 0]
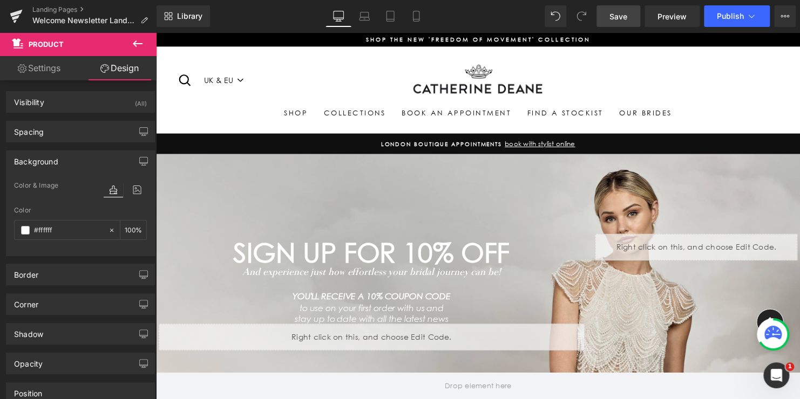
click at [613, 15] on span "Save" at bounding box center [618, 16] width 18 height 11
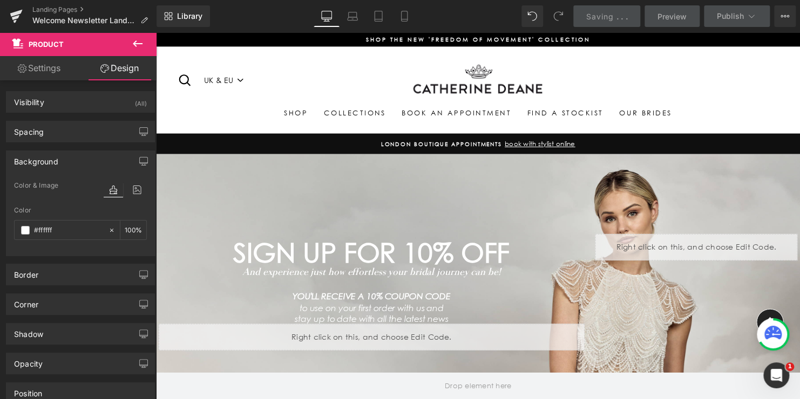
click at [621, 75] on div "Search UK & EU [GEOGRAPHIC_DATA] Site navigation Search" at bounding box center [483, 81] width 610 height 47
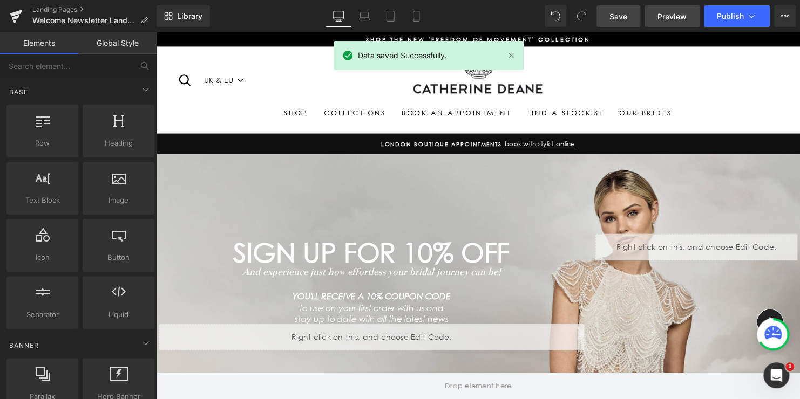
click at [674, 19] on span "Preview" at bounding box center [671, 16] width 29 height 11
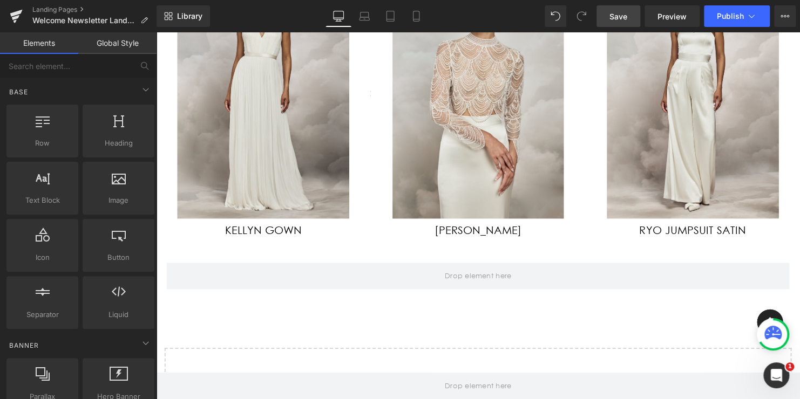
scroll to position [540, 0]
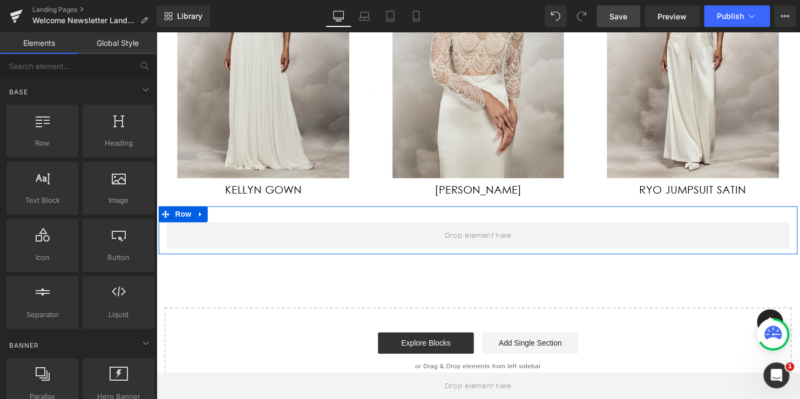
click at [398, 220] on div "Row" at bounding box center [483, 233] width 648 height 49
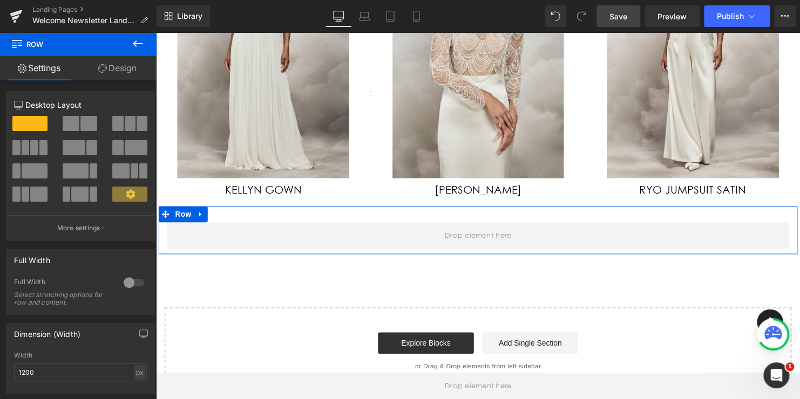
click at [113, 69] on link "Design" at bounding box center [117, 68] width 78 height 24
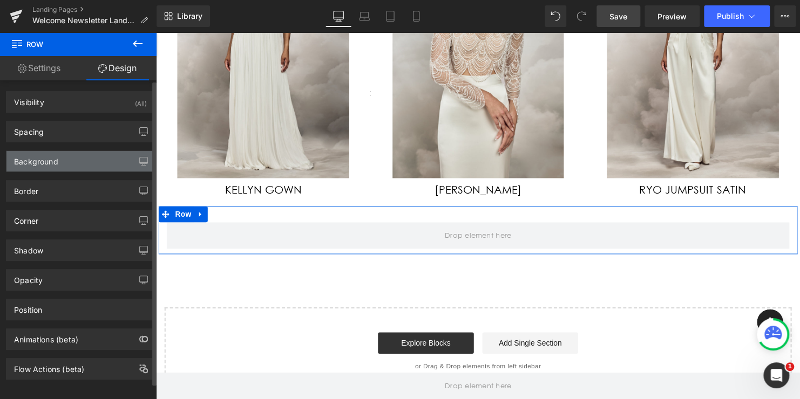
click at [26, 162] on div "Background" at bounding box center [36, 158] width 44 height 15
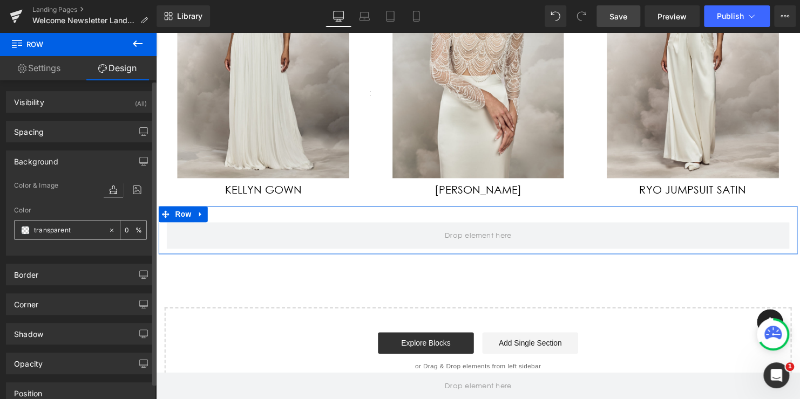
click at [24, 230] on span at bounding box center [25, 230] width 9 height 9
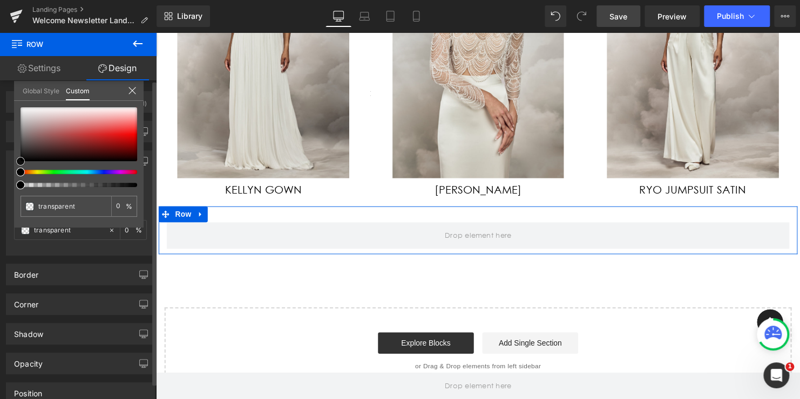
type input "#070707"
type input "100"
type input "#070707"
type input "100"
type input "#383838"
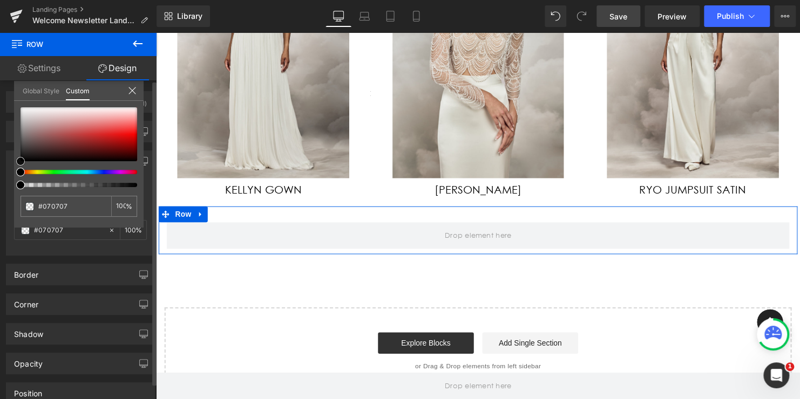
type input "#383838"
type input "#686868"
type input "#828282"
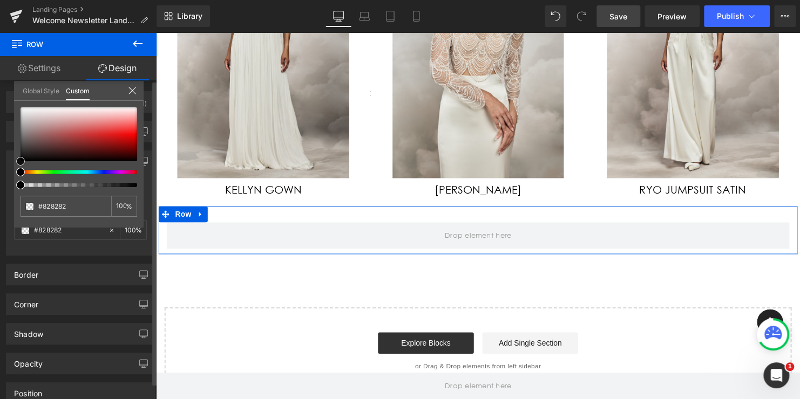
type input "#999999"
type input "#a5a5a5"
type input "#b2b2b2"
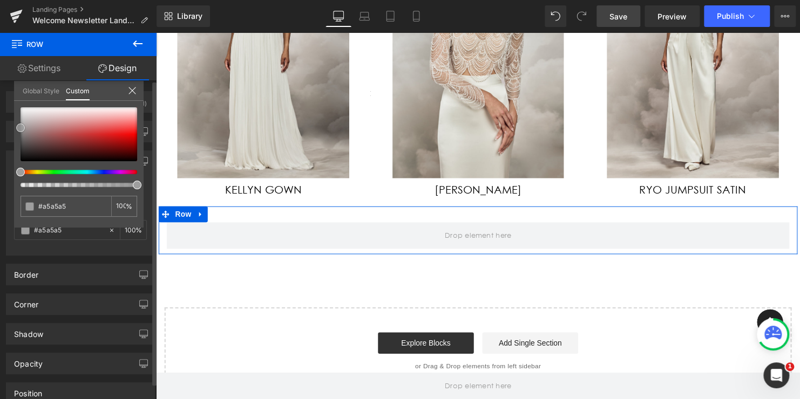
type input "#b2b2b2"
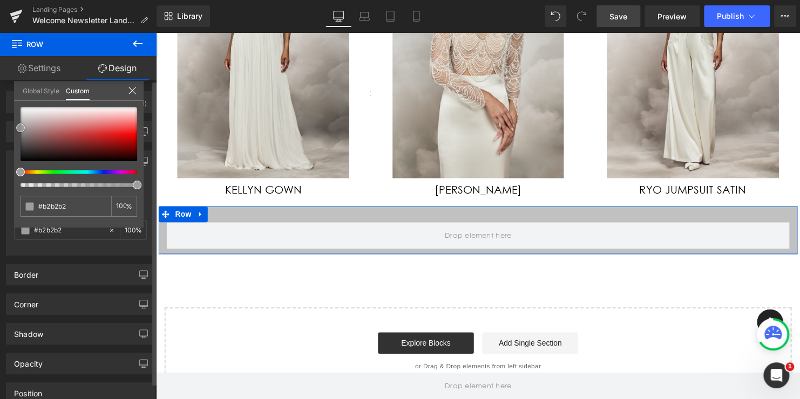
type input "#c1c1c1"
type input "#d1d1d1"
type input "#e2e2e2"
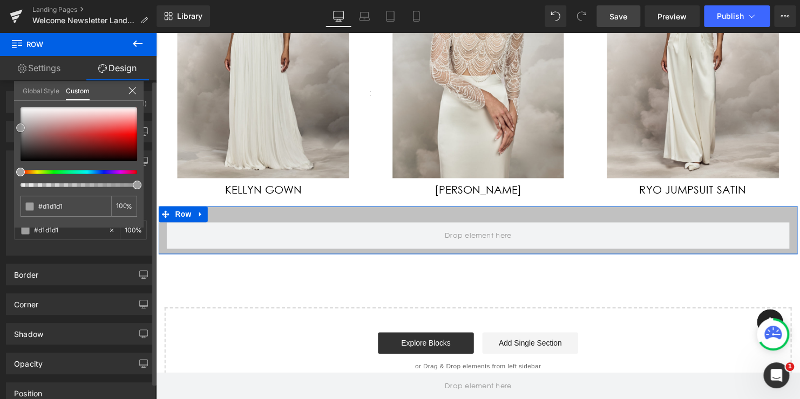
type input "#e2e2e2"
type input "#f2f2f2"
type input "#ffffff"
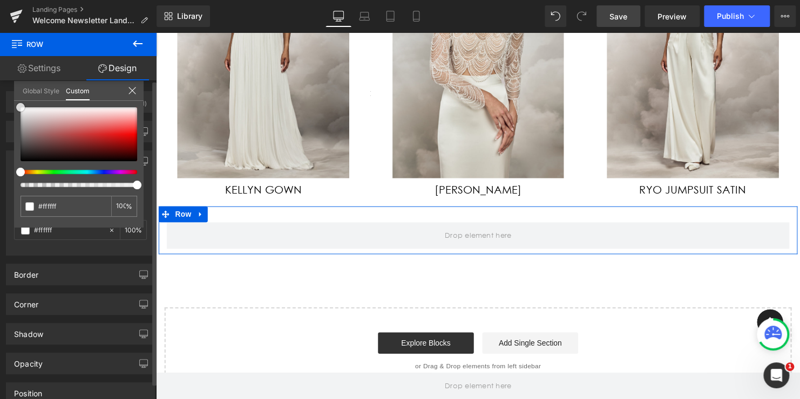
drag, startPoint x: 19, startPoint y: 159, endPoint x: 7, endPoint y: 91, distance: 69.0
click at [7, 142] on div "Background Color & Image color rgba(255, 255, 255, 1) Color #ffffff 100 % Image…" at bounding box center [80, 198] width 161 height 113
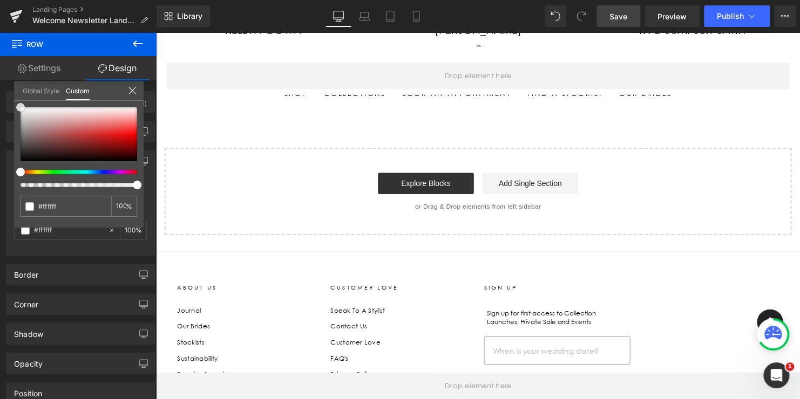
scroll to position [701, 0]
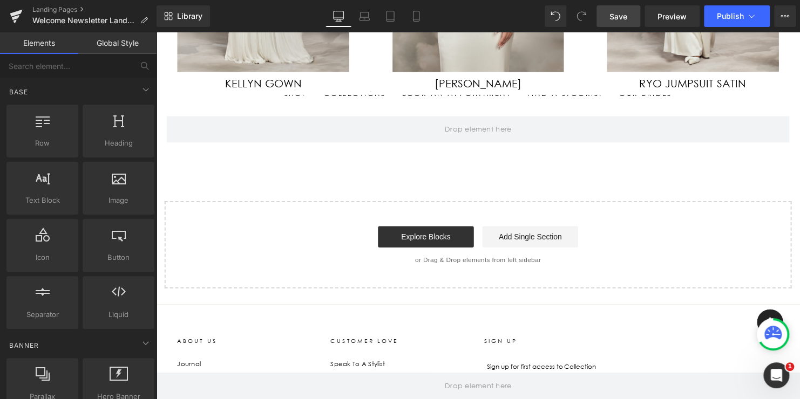
scroll to position [594, 0]
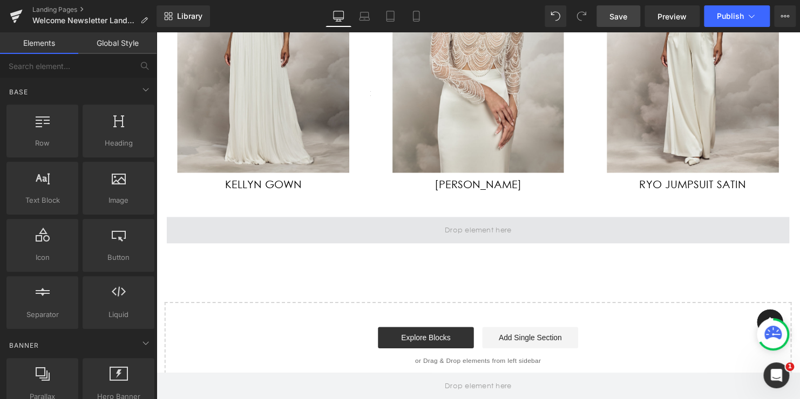
scroll to position [540, 0]
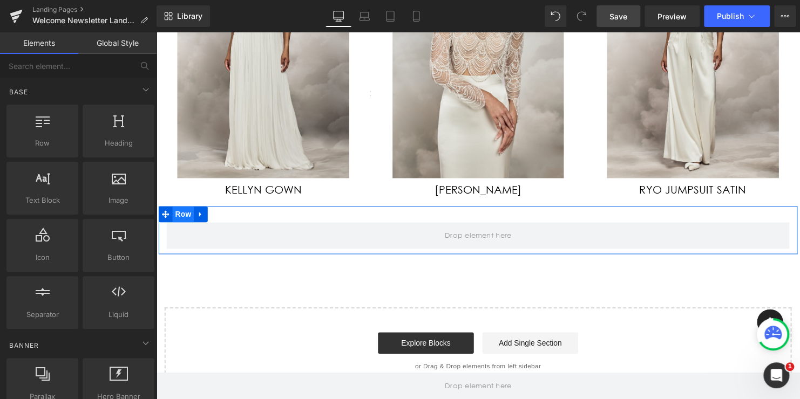
click at [178, 219] on span "Row" at bounding box center [184, 217] width 22 height 16
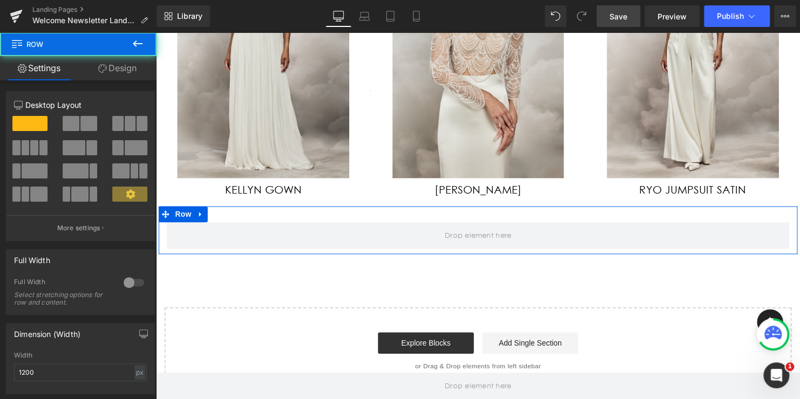
click at [110, 70] on link "Design" at bounding box center [117, 68] width 78 height 24
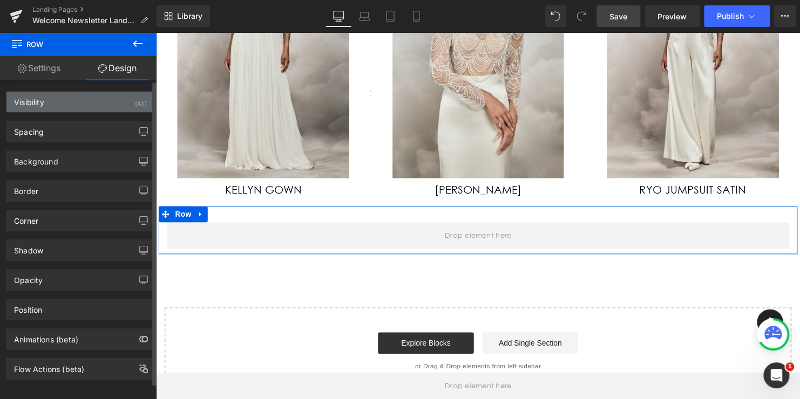
click at [58, 104] on div "Visibility (All)" at bounding box center [80, 102] width 148 height 21
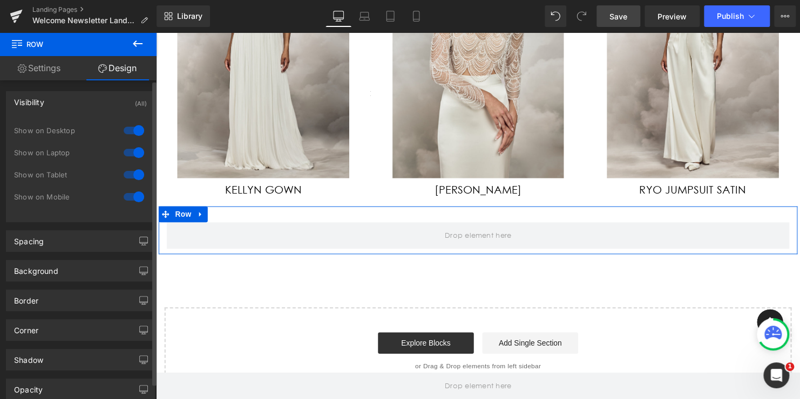
click at [58, 104] on div "Visibility (All)" at bounding box center [80, 102] width 148 height 21
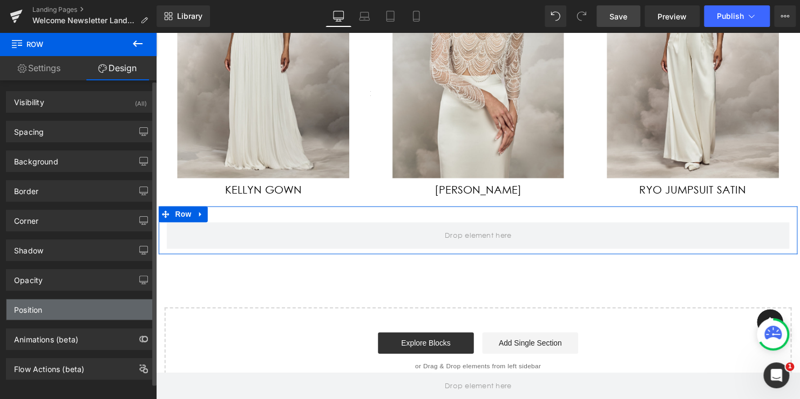
click at [46, 301] on div "Position" at bounding box center [80, 309] width 148 height 21
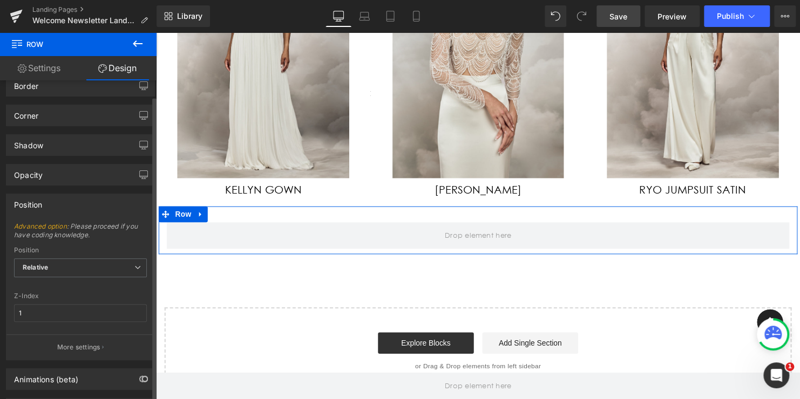
scroll to position [108, 0]
click at [50, 263] on span "Relative" at bounding box center [80, 265] width 133 height 19
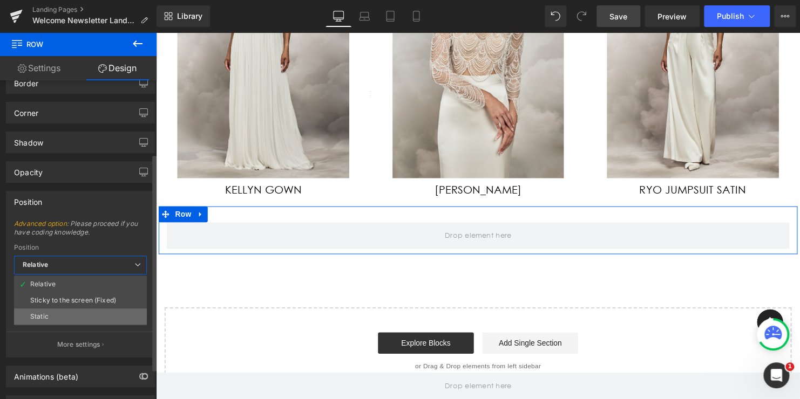
click at [46, 313] on div "Static" at bounding box center [39, 317] width 18 height 8
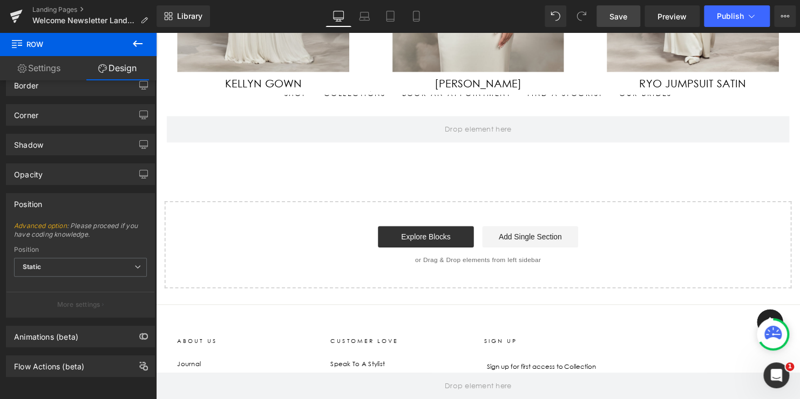
scroll to position [594, 0]
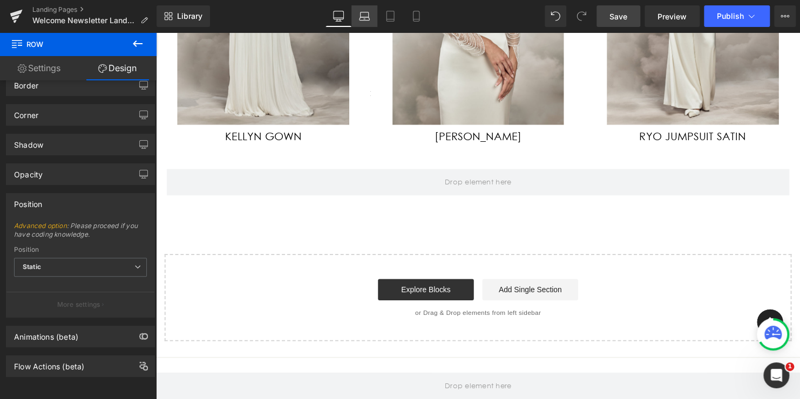
click at [366, 18] on icon at bounding box center [364, 16] width 11 height 11
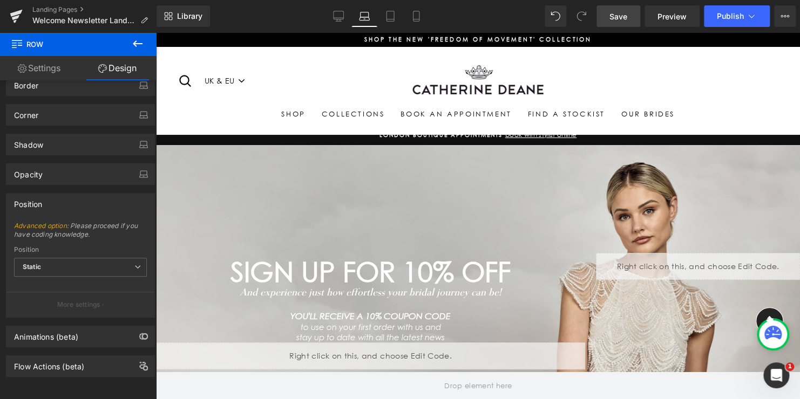
scroll to position [0, 0]
click at [392, 22] on link "Tablet" at bounding box center [390, 16] width 26 height 22
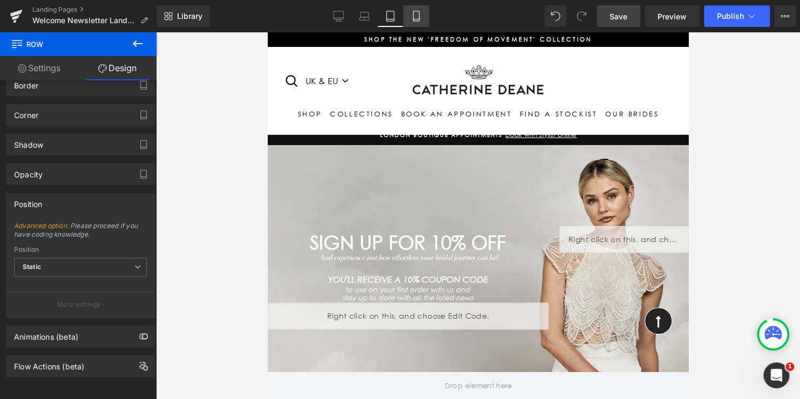
click at [413, 20] on icon at bounding box center [416, 16] width 11 height 11
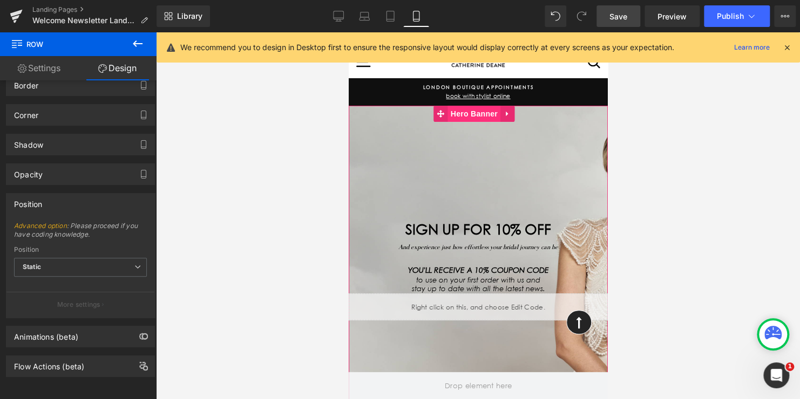
click at [468, 113] on span "Hero Banner" at bounding box center [473, 114] width 52 height 16
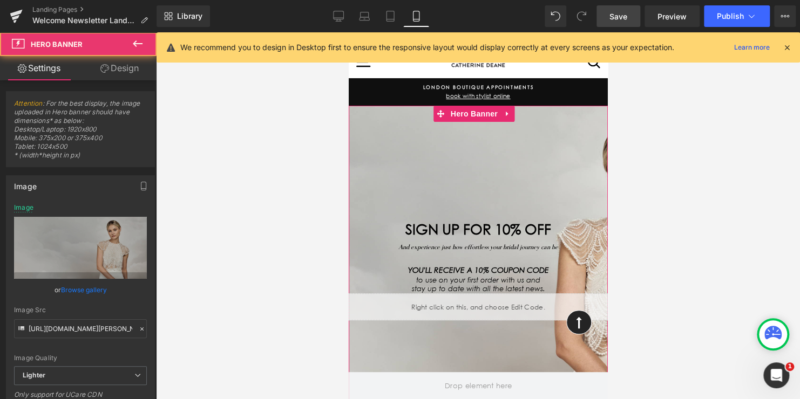
click at [125, 72] on link "Design" at bounding box center [119, 68] width 78 height 24
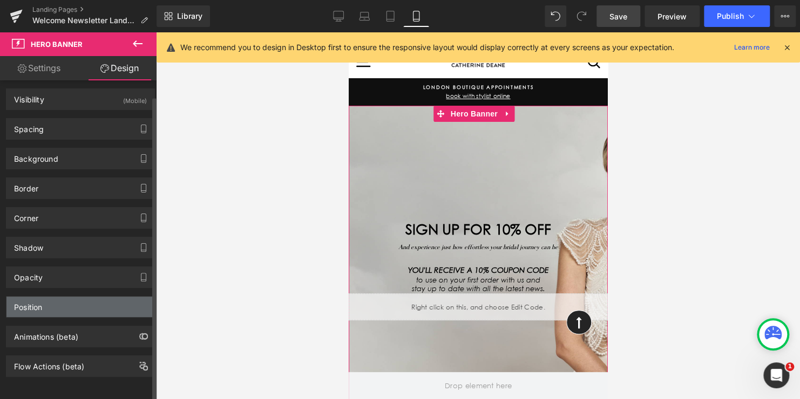
click at [53, 300] on div "Position" at bounding box center [80, 307] width 148 height 21
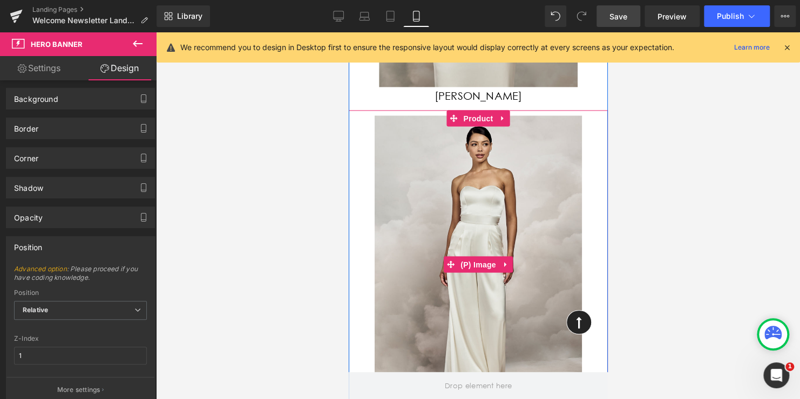
scroll to position [863, 0]
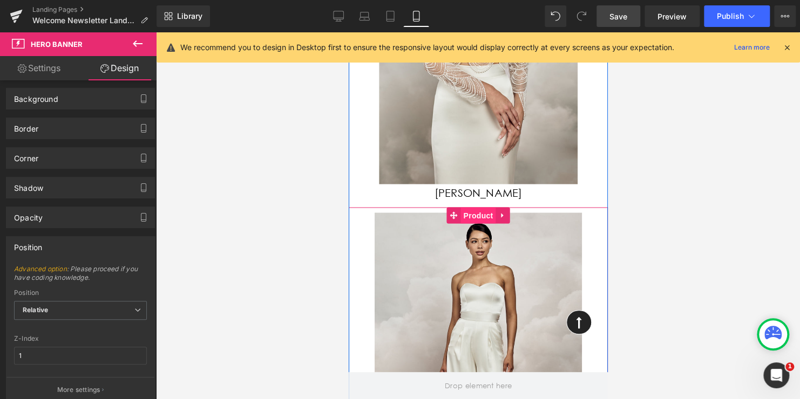
click at [473, 217] on span "Product" at bounding box center [477, 215] width 35 height 16
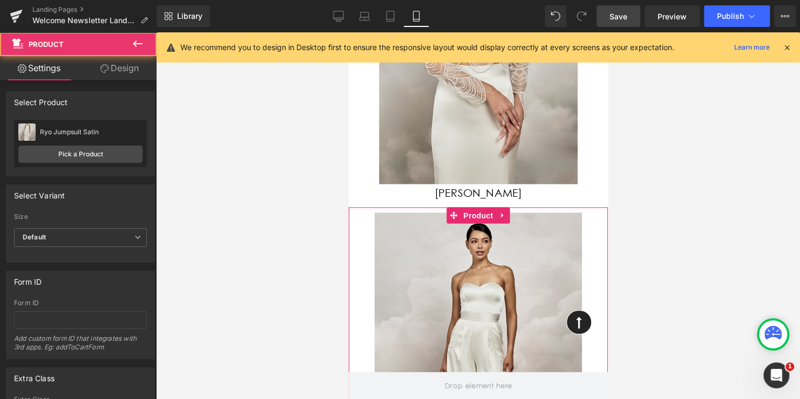
click at [118, 67] on link "Design" at bounding box center [119, 68] width 78 height 24
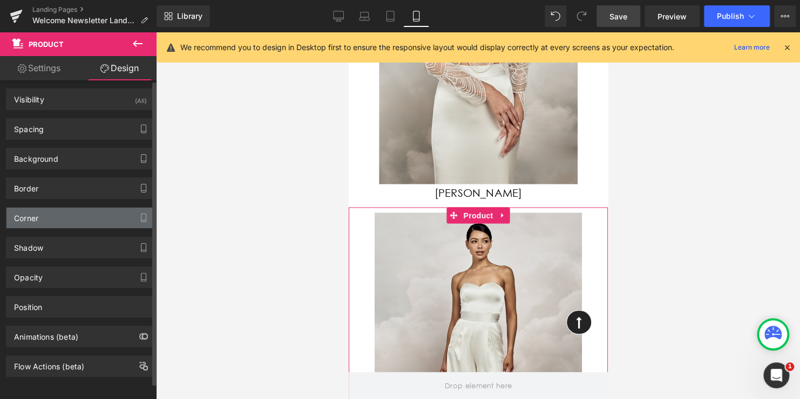
scroll to position [9, 0]
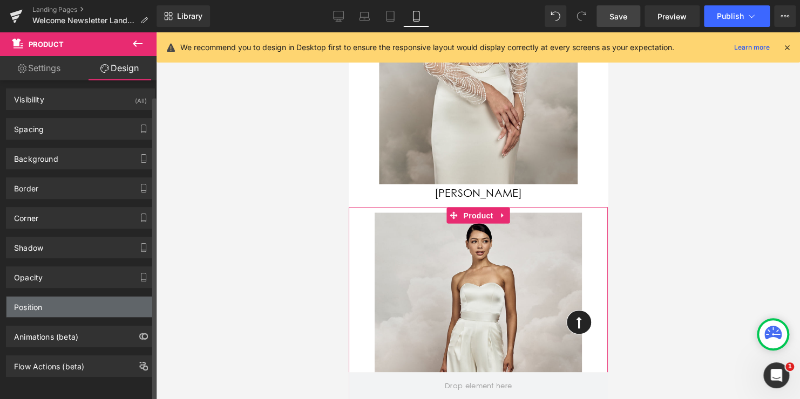
click at [44, 298] on div "Position" at bounding box center [80, 307] width 148 height 21
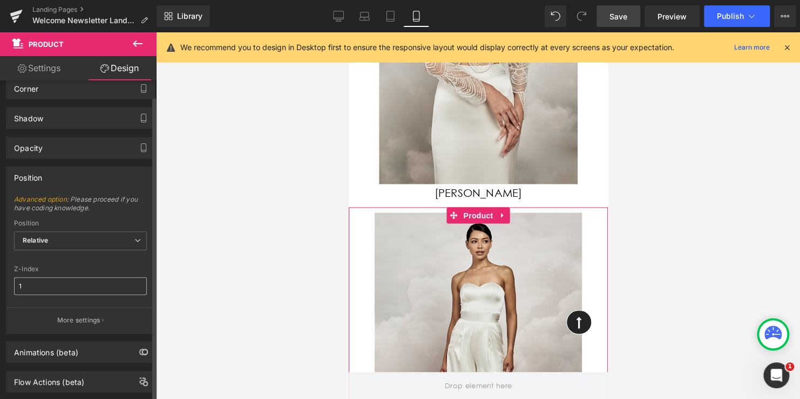
scroll to position [153, 0]
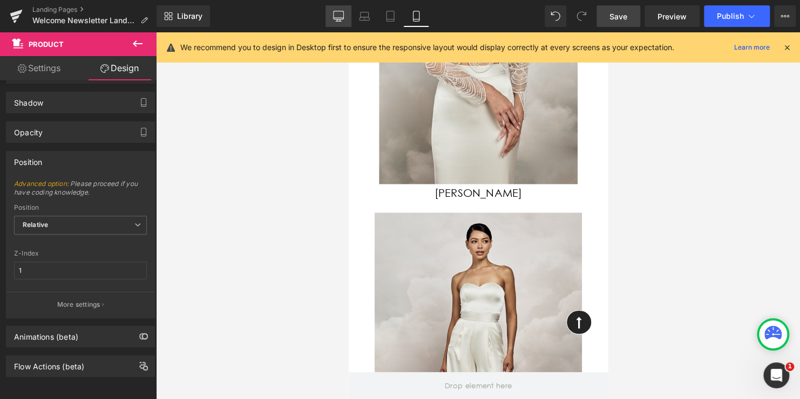
click at [344, 15] on icon at bounding box center [338, 16] width 11 height 11
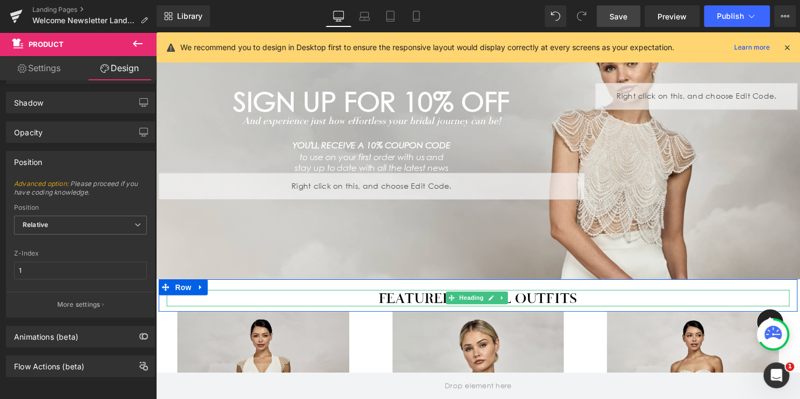
scroll to position [0, 0]
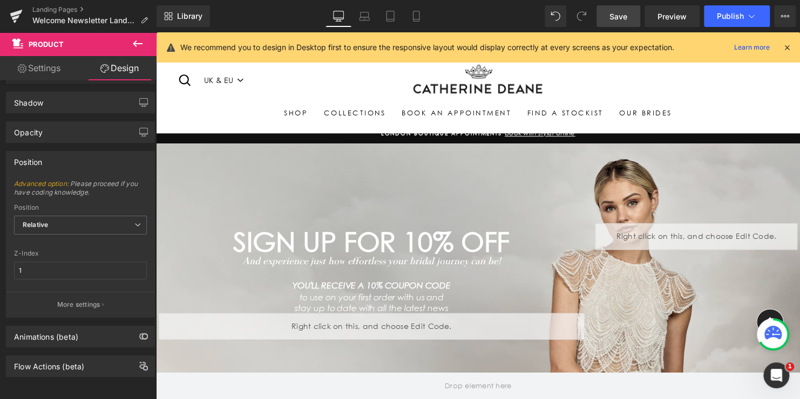
click at [450, 167] on div "SIGN UP FOR 10% OFF Heading And experience just how effortless your bridal jour…" at bounding box center [483, 285] width 648 height 280
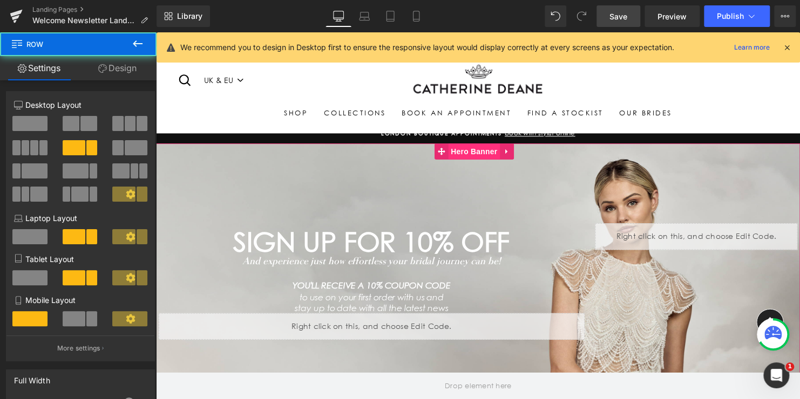
click at [471, 151] on span "Hero Banner" at bounding box center [478, 153] width 52 height 16
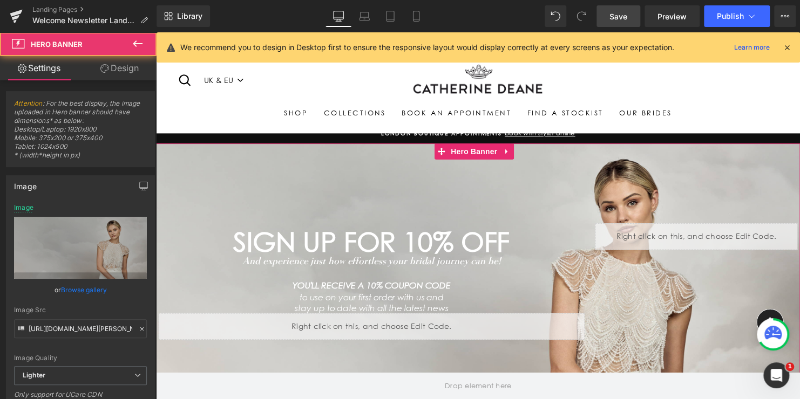
click at [111, 64] on link "Design" at bounding box center [119, 68] width 78 height 24
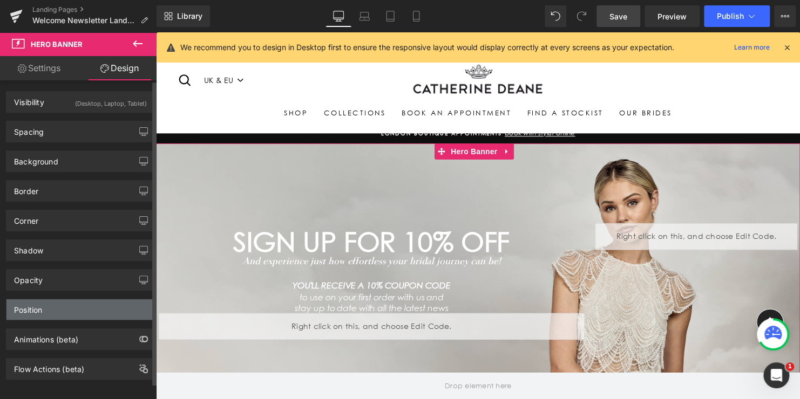
click at [52, 311] on div "Position" at bounding box center [80, 309] width 148 height 21
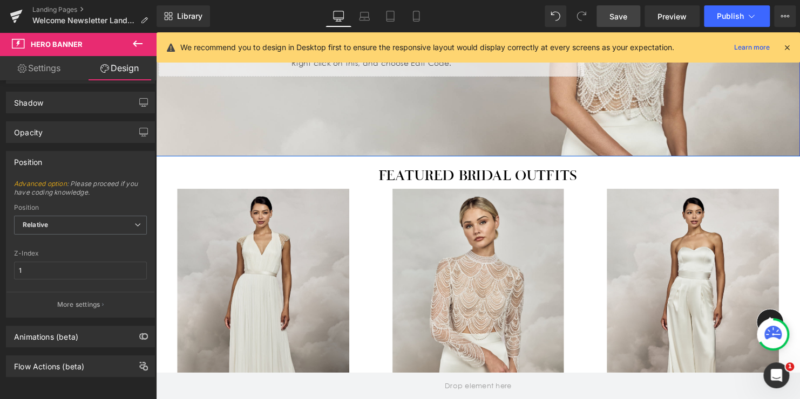
scroll to position [270, 0]
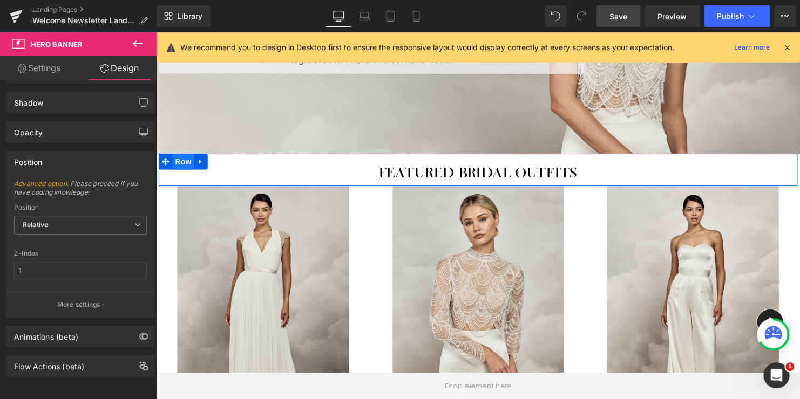
click at [180, 161] on span "Row" at bounding box center [184, 163] width 22 height 16
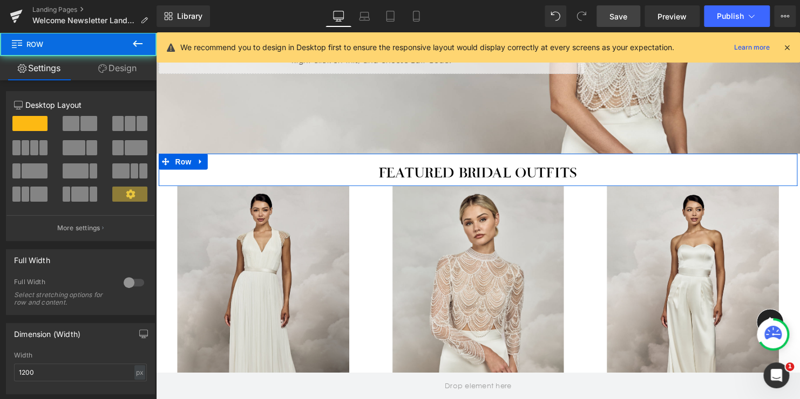
drag, startPoint x: 124, startPoint y: 71, endPoint x: 59, endPoint y: 200, distance: 143.6
click at [124, 71] on link "Design" at bounding box center [117, 68] width 78 height 24
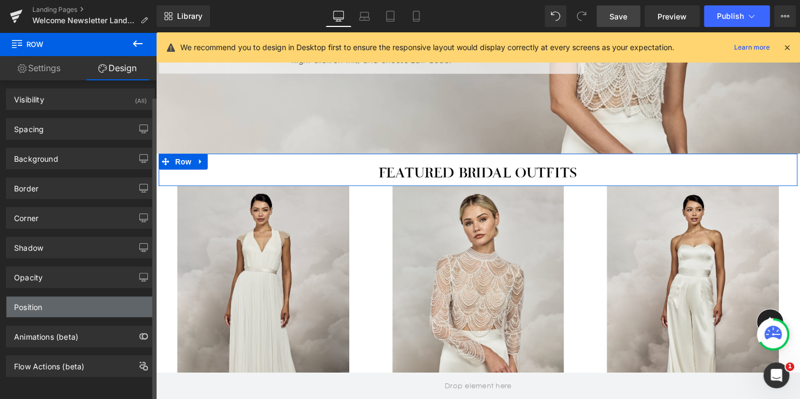
click at [47, 297] on div "Position" at bounding box center [80, 307] width 148 height 21
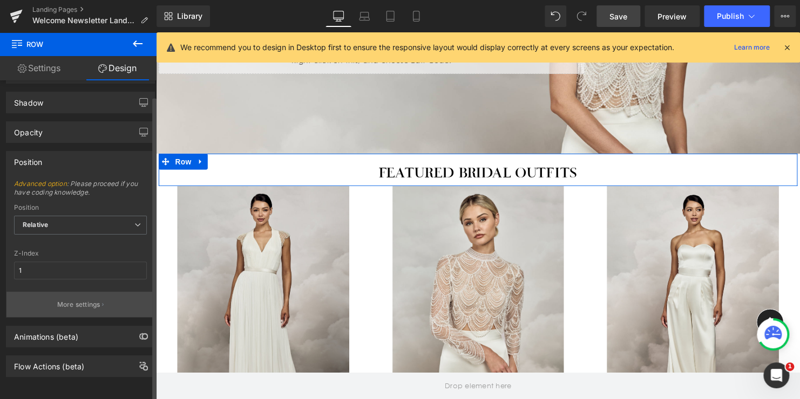
scroll to position [153, 0]
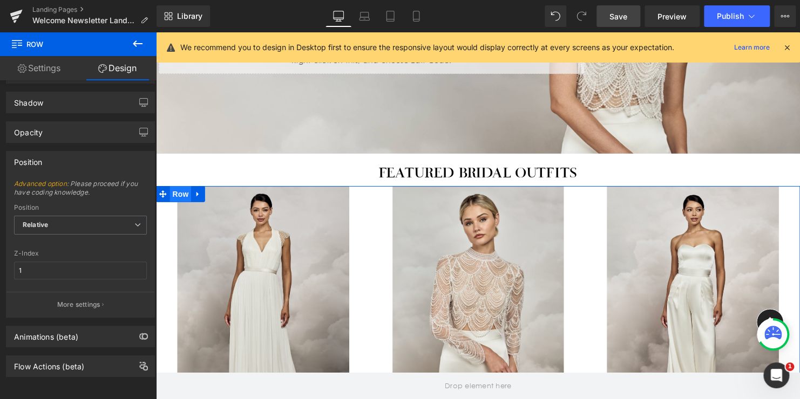
click at [178, 195] on span "Row" at bounding box center [181, 196] width 22 height 16
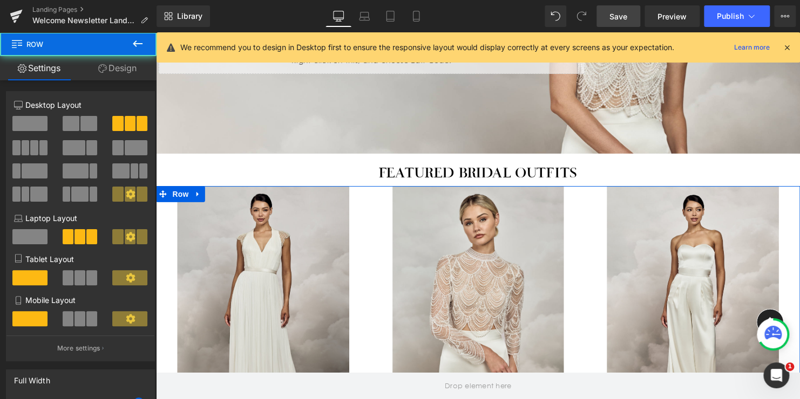
click at [125, 65] on link "Design" at bounding box center [117, 68] width 78 height 24
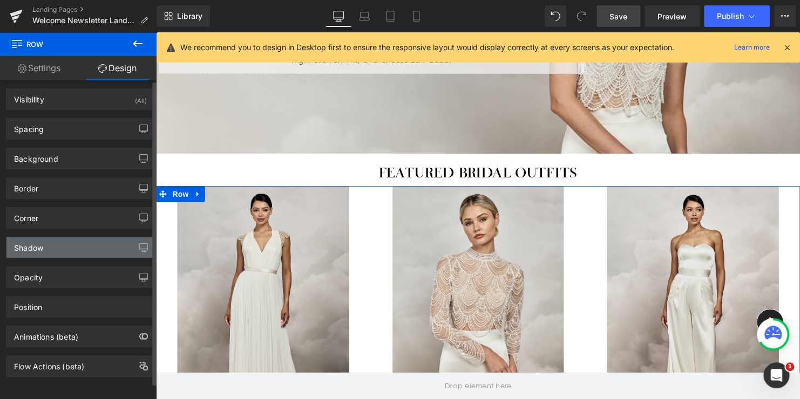
scroll to position [9, 0]
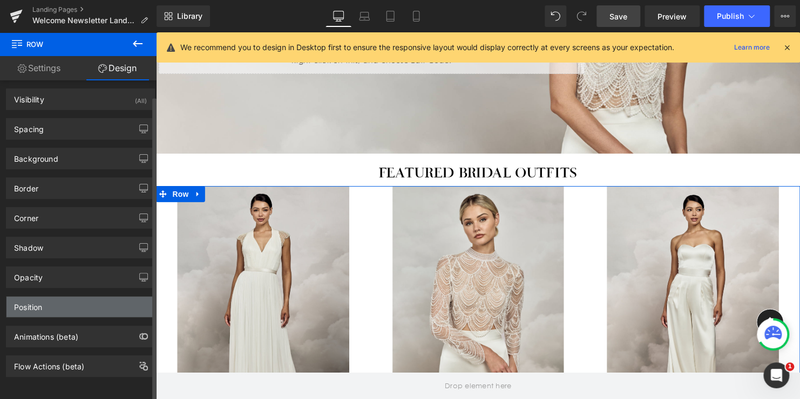
click at [51, 298] on div "Position" at bounding box center [80, 307] width 148 height 21
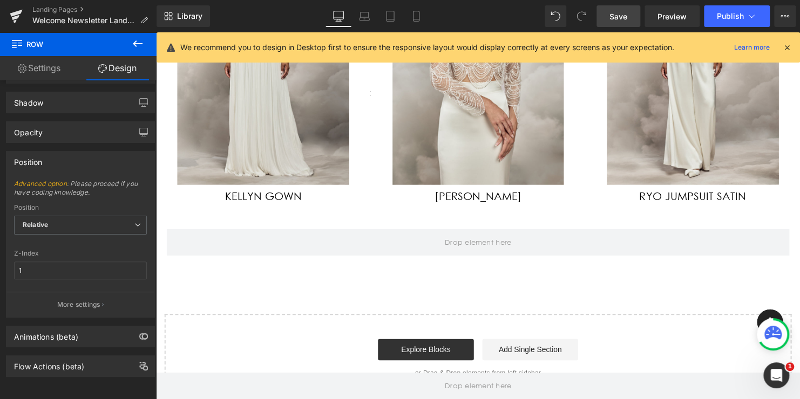
scroll to position [540, 0]
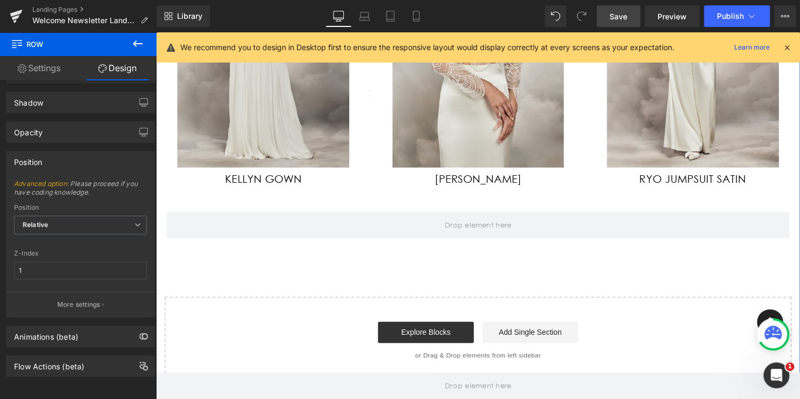
click at [416, 209] on div "Row" at bounding box center [483, 222] width 648 height 49
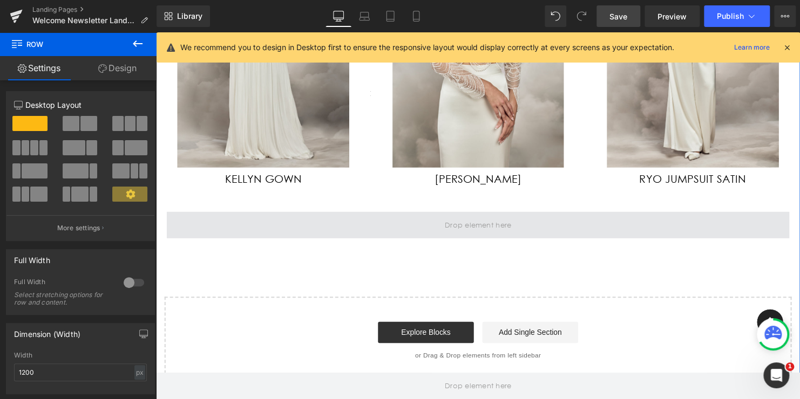
click at [413, 229] on span at bounding box center [482, 227] width 631 height 27
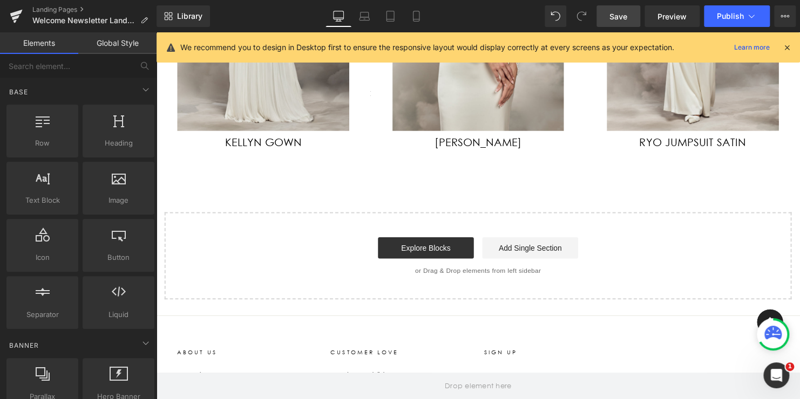
scroll to position [594, 0]
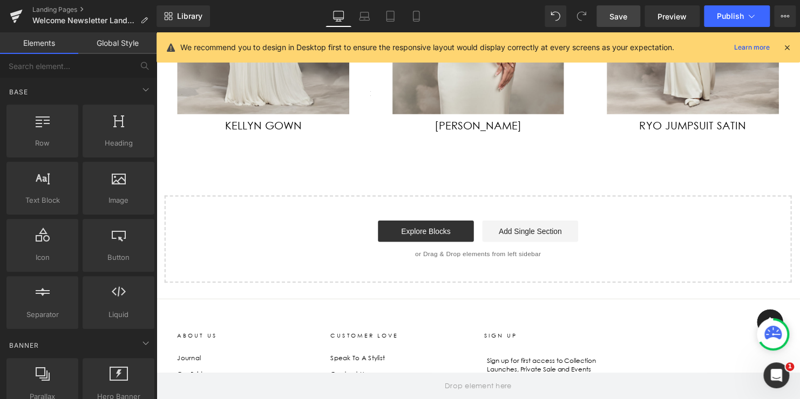
click at [618, 11] on span "Save" at bounding box center [618, 16] width 18 height 11
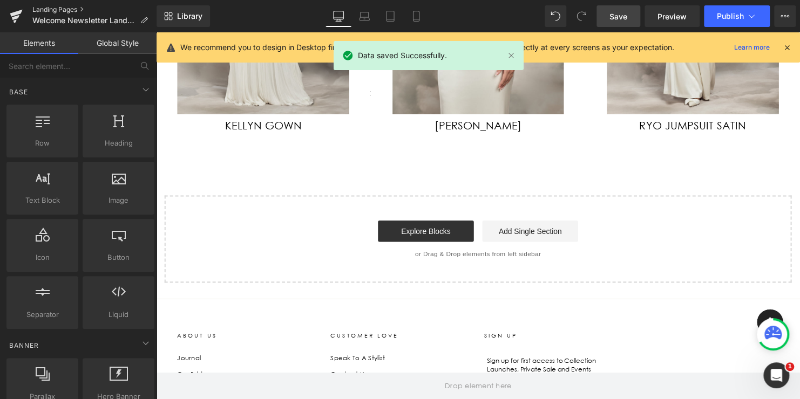
click at [58, 8] on link "Landing Pages" at bounding box center [94, 9] width 124 height 9
